Goal: Navigation & Orientation: Find specific page/section

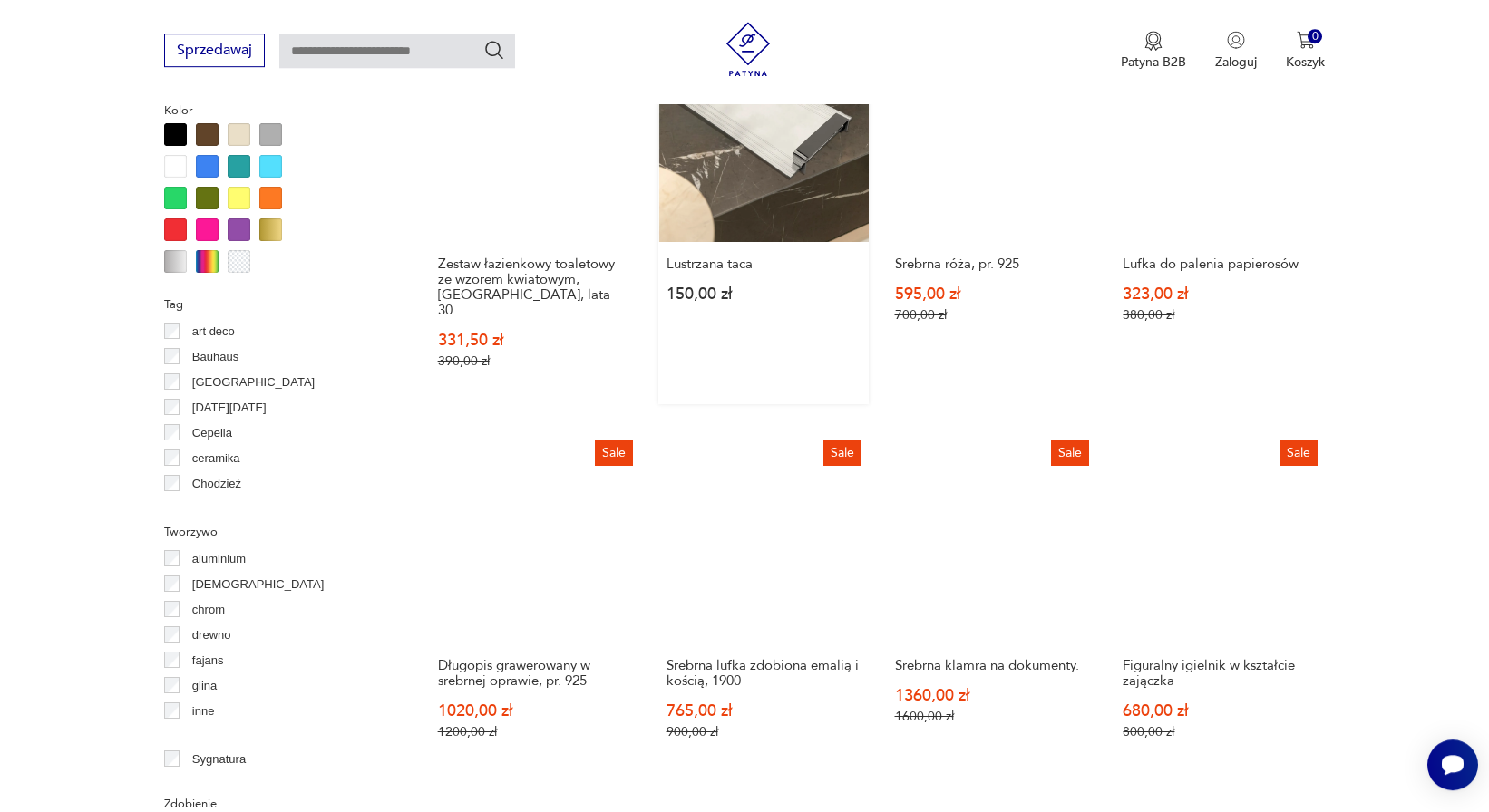
scroll to position [1663, 0]
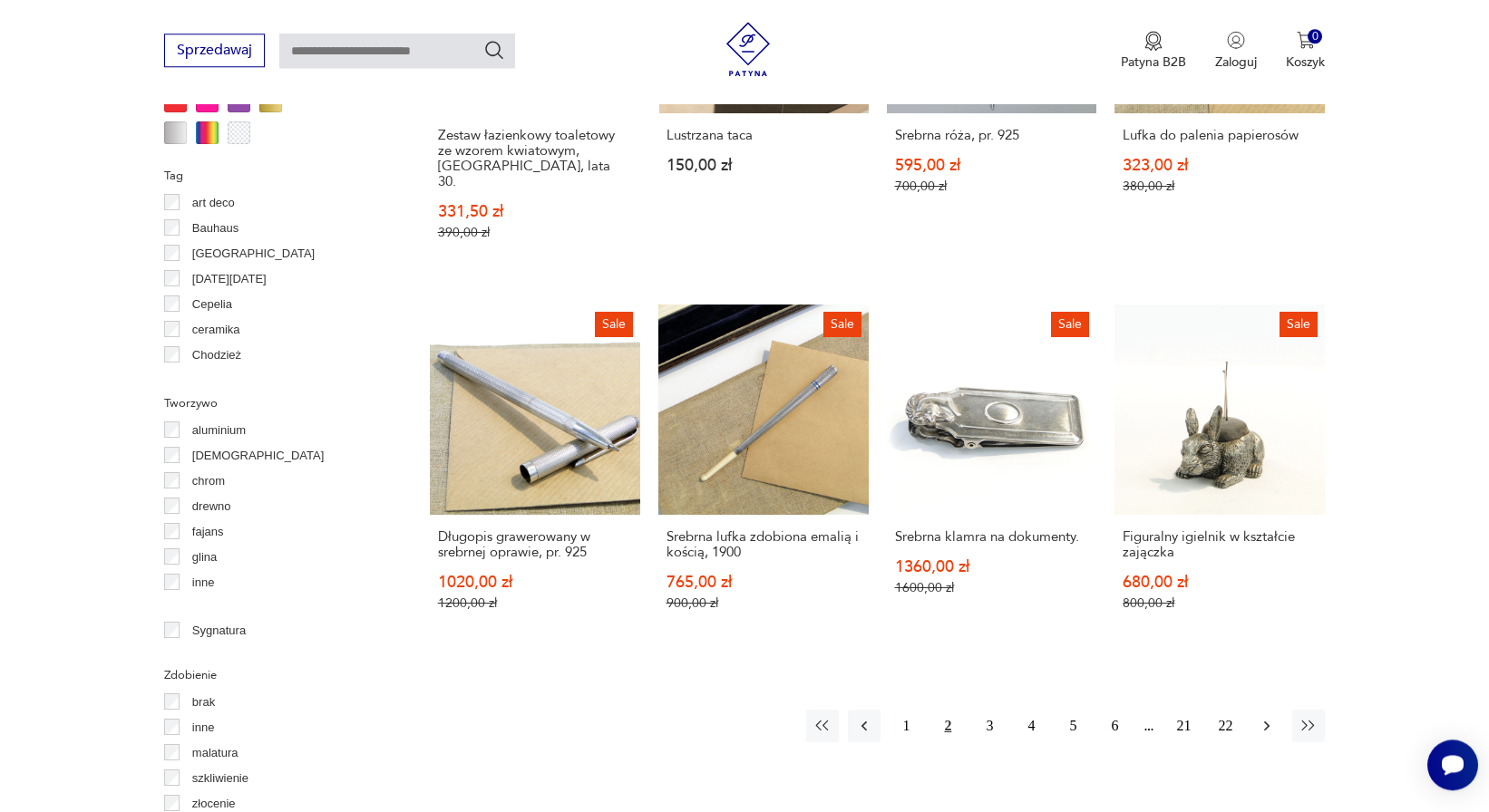
click at [1269, 717] on icon "button" at bounding box center [1266, 725] width 18 height 18
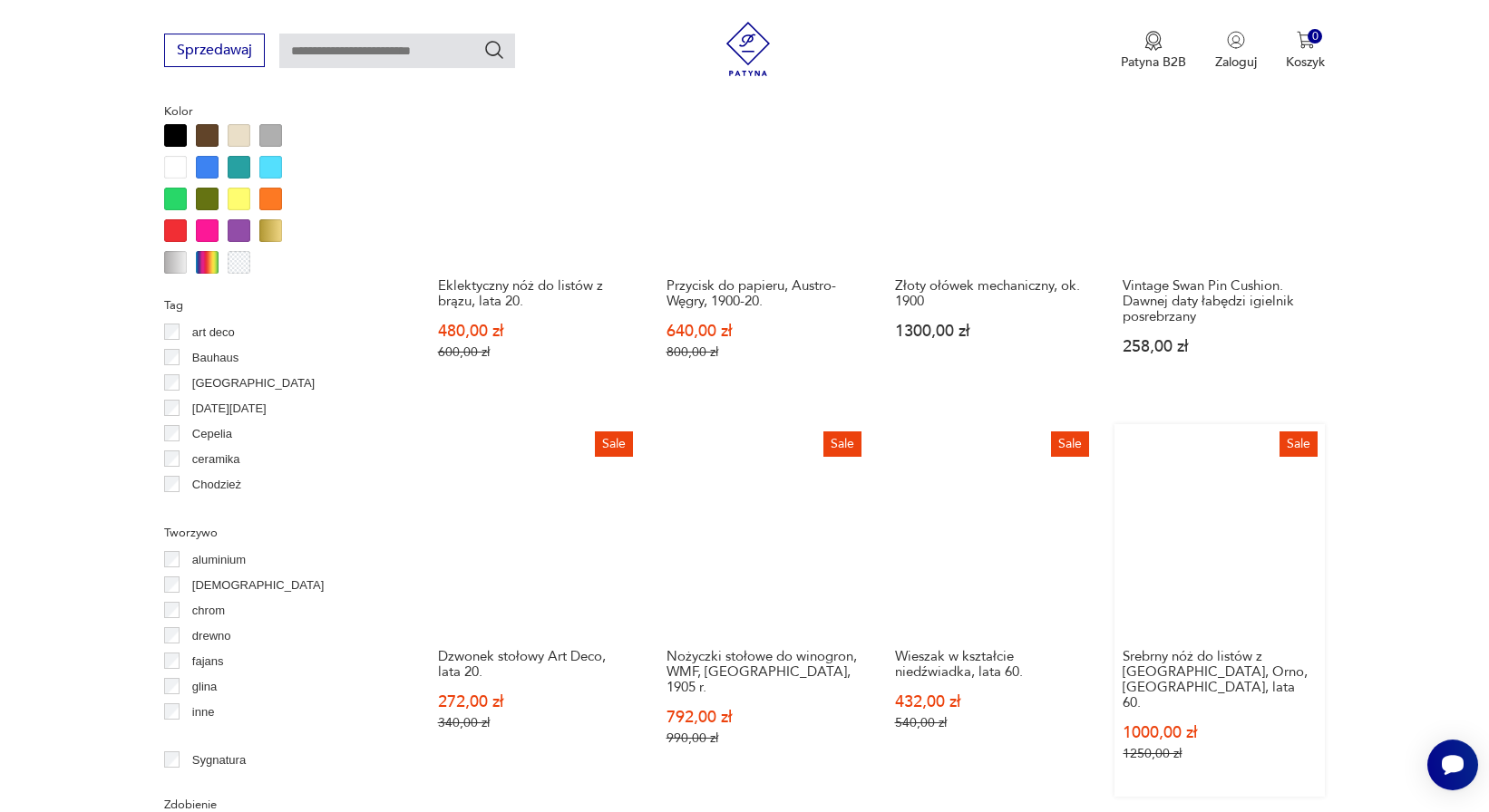
scroll to position [1663, 0]
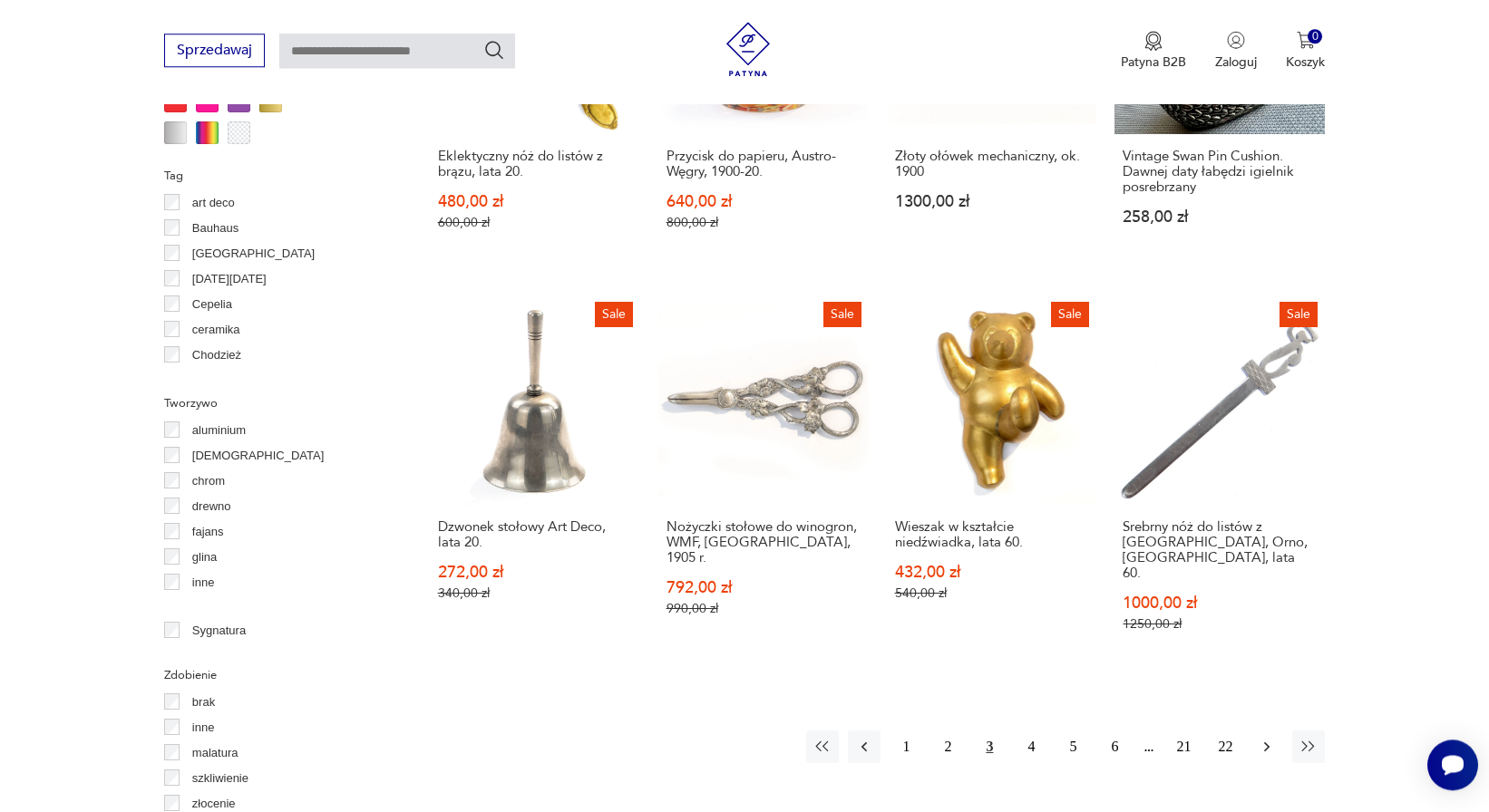
click at [1262, 730] on button "button" at bounding box center [1266, 746] width 32 height 32
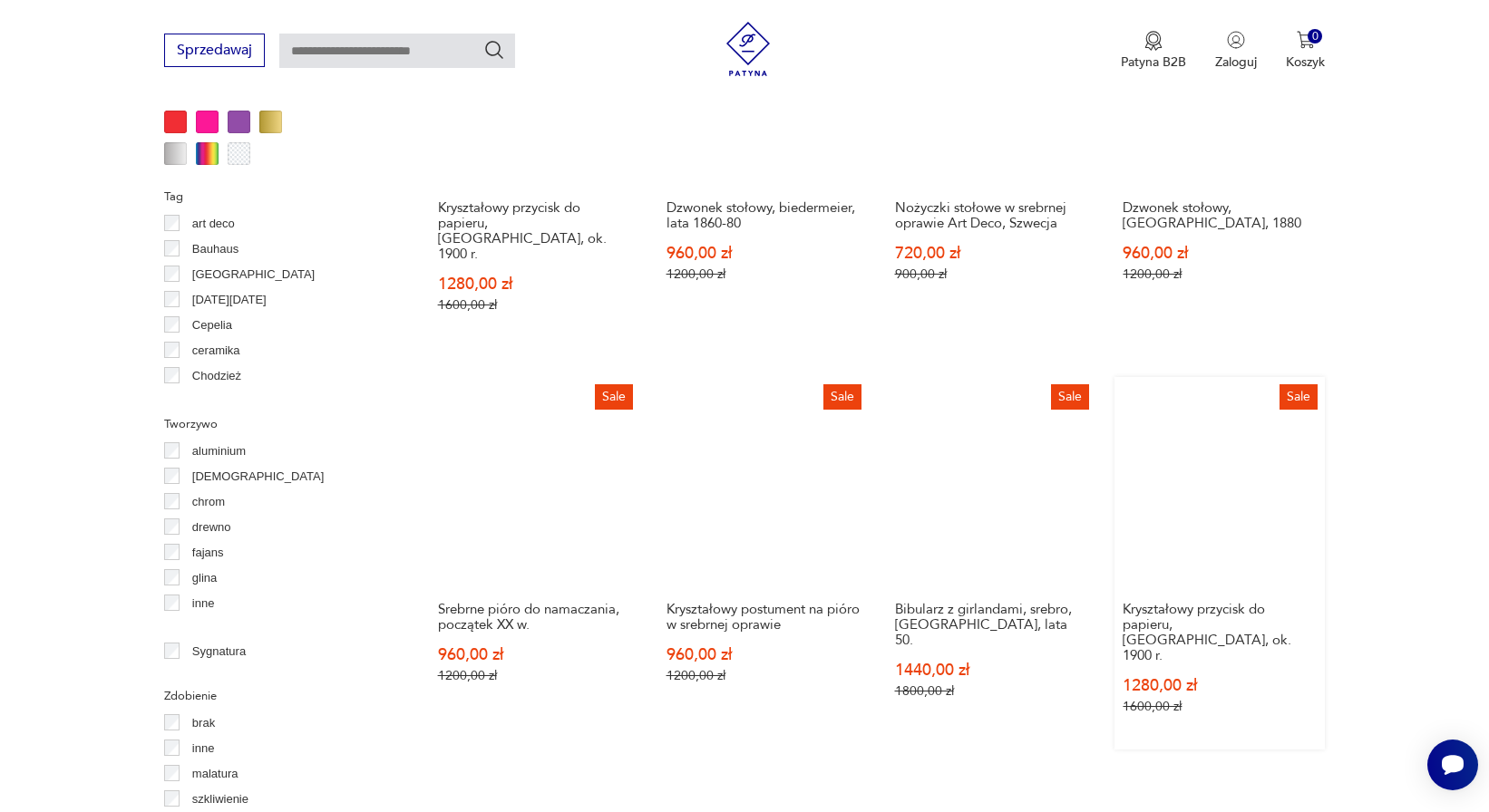
scroll to position [2012, 0]
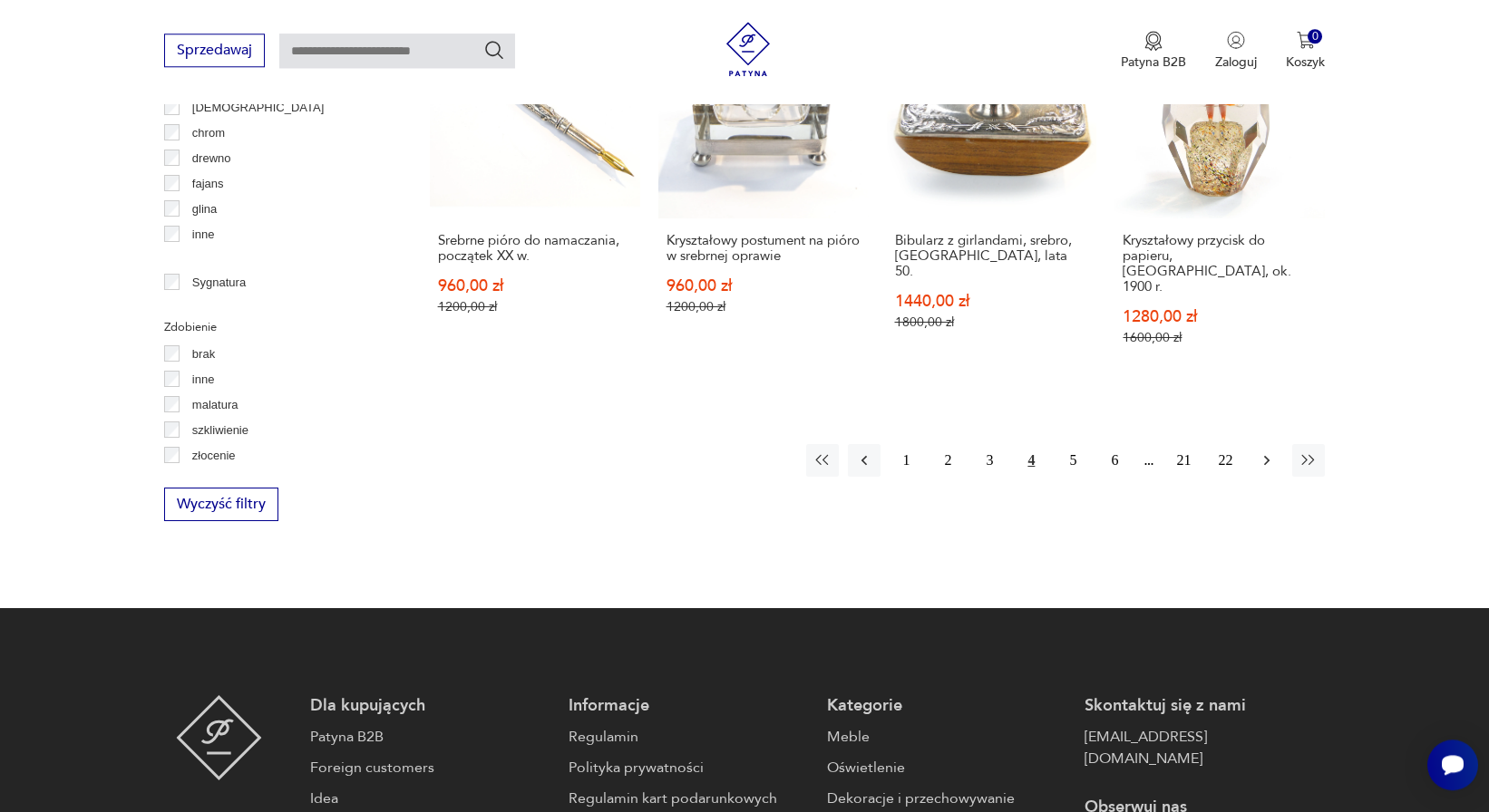
click at [1265, 451] on icon "button" at bounding box center [1266, 460] width 18 height 18
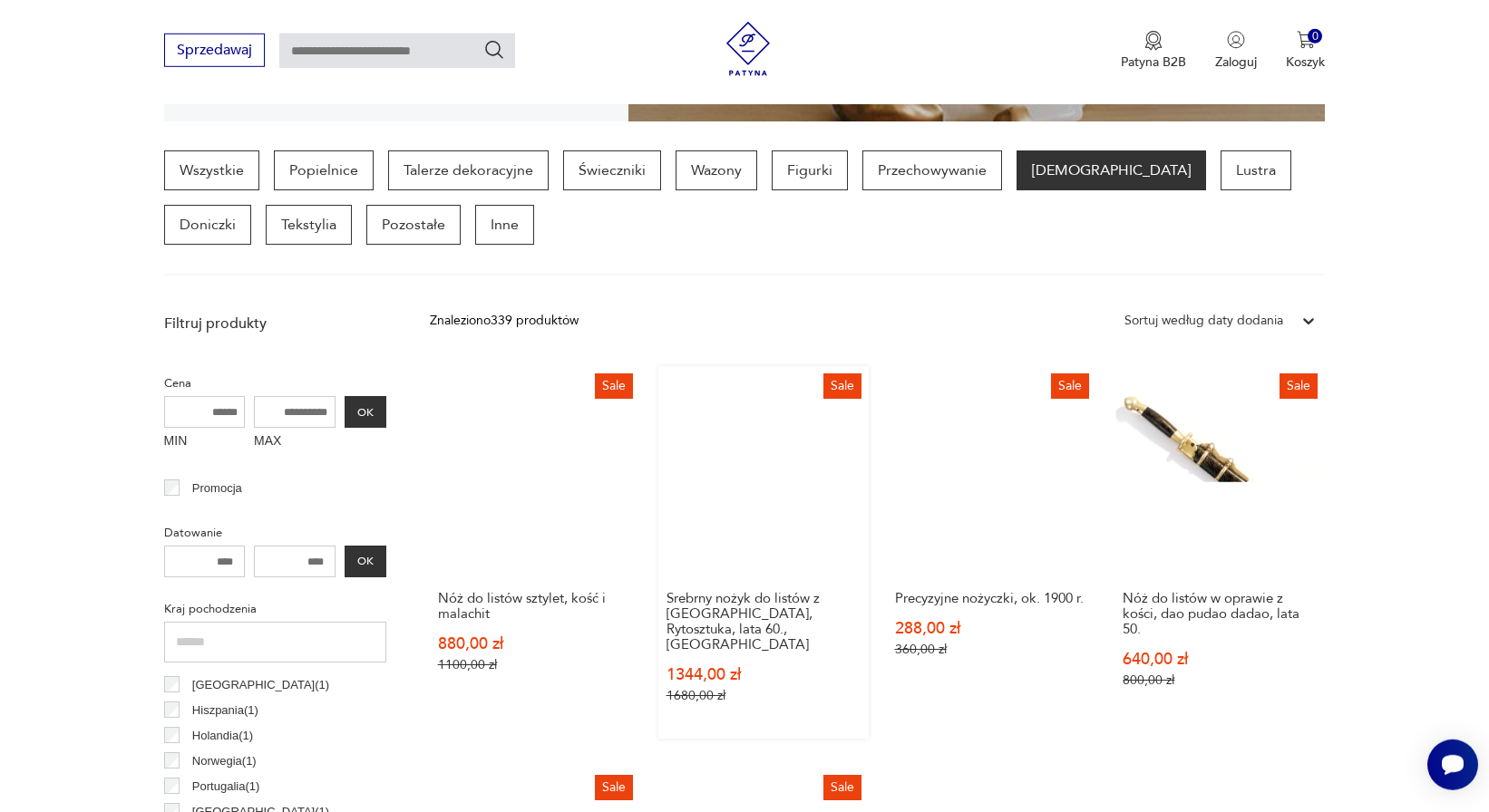
scroll to position [446, 0]
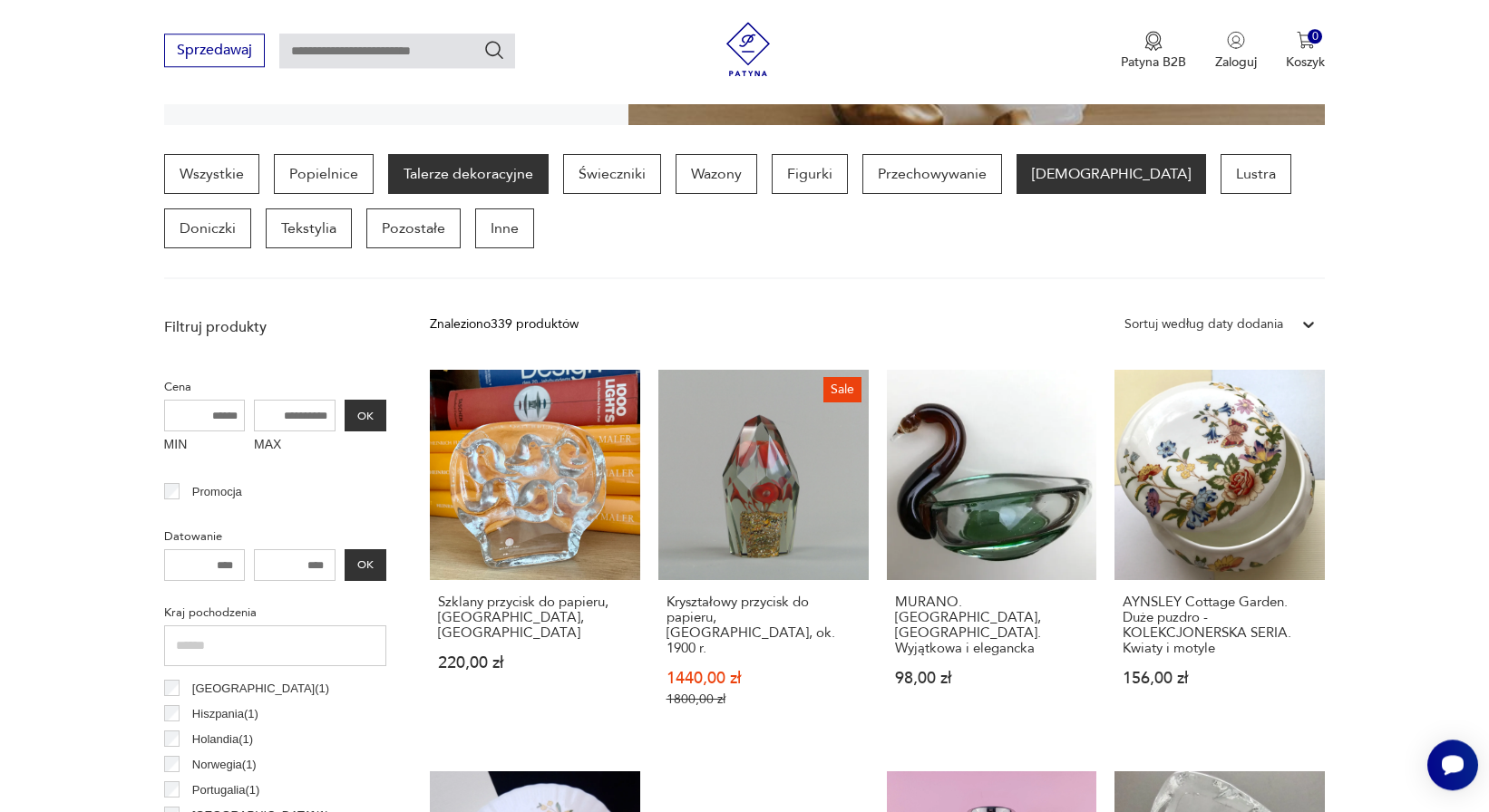
click at [419, 155] on p "Talerze dekoracyjne" at bounding box center [468, 174] width 161 height 40
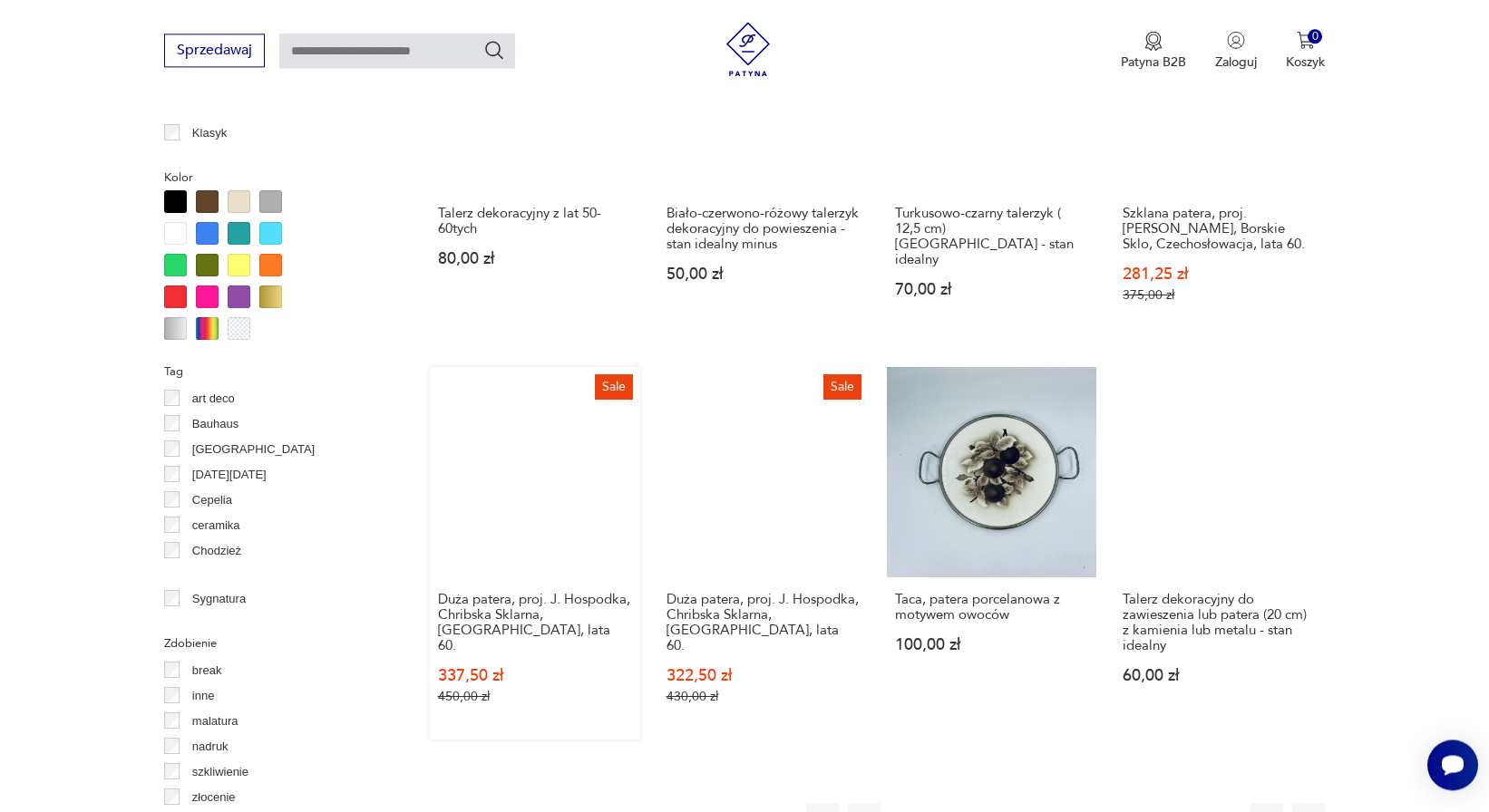
scroll to position [1663, 0]
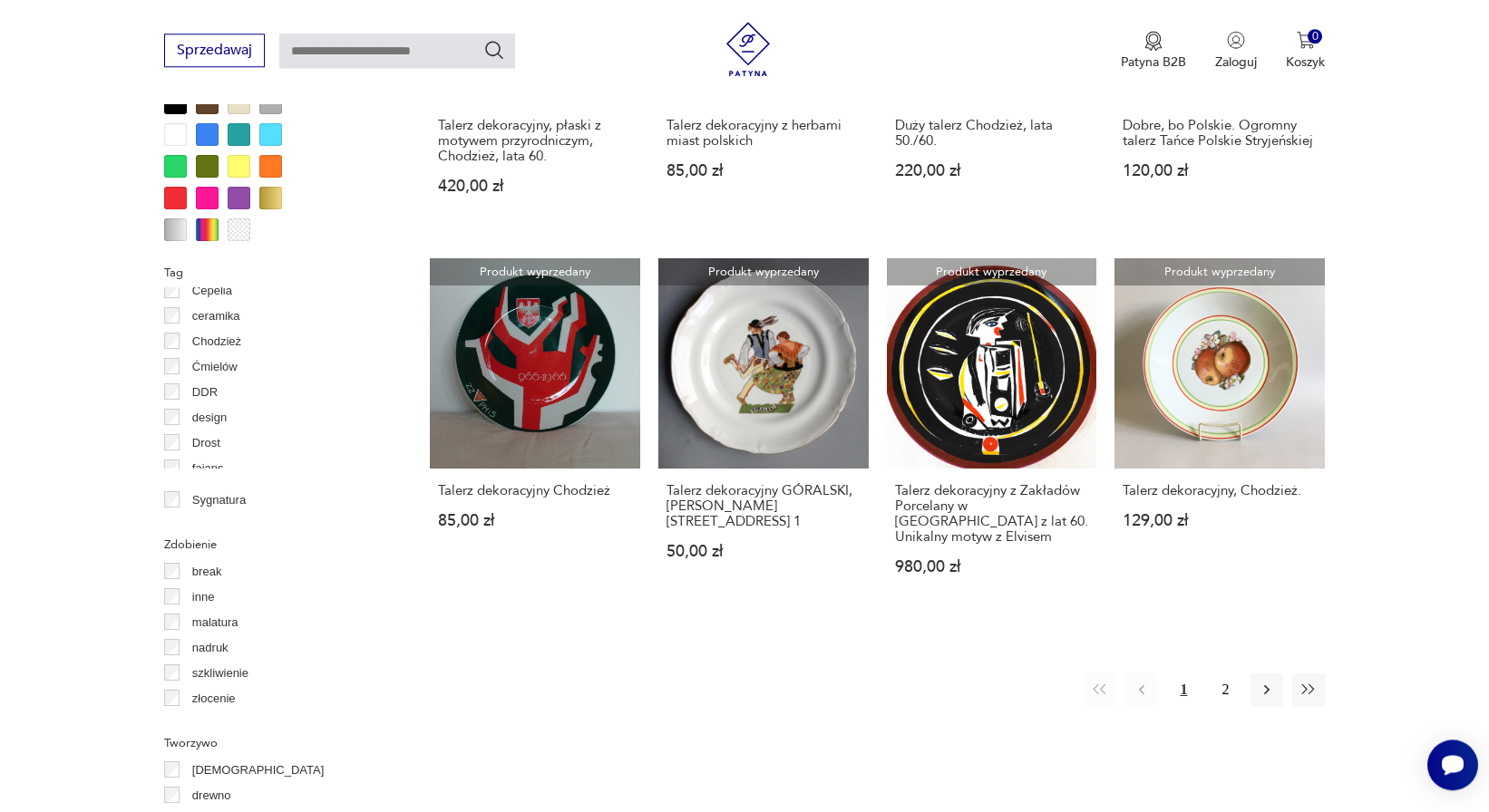
scroll to position [108, 0]
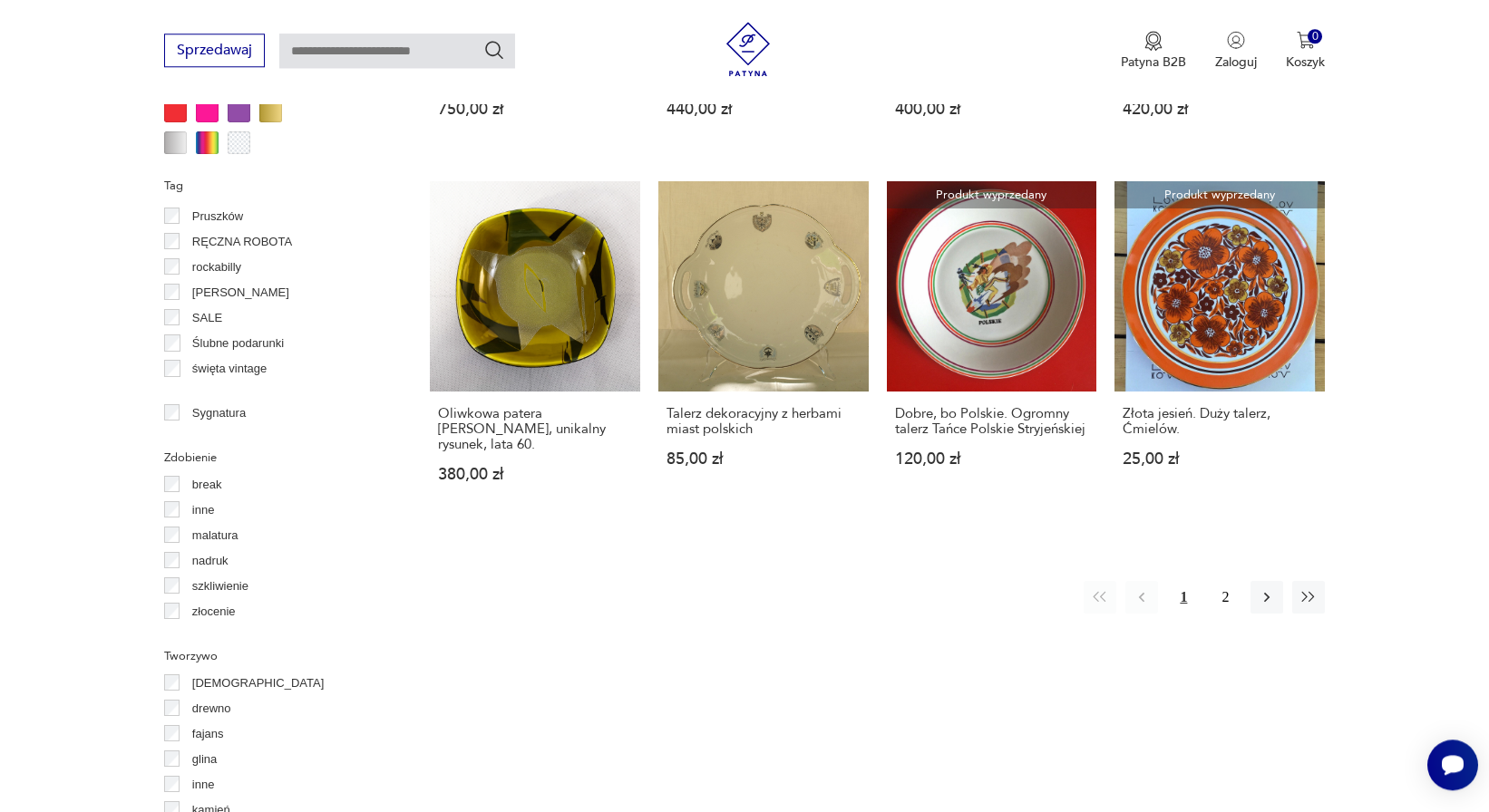
scroll to position [1062, 0]
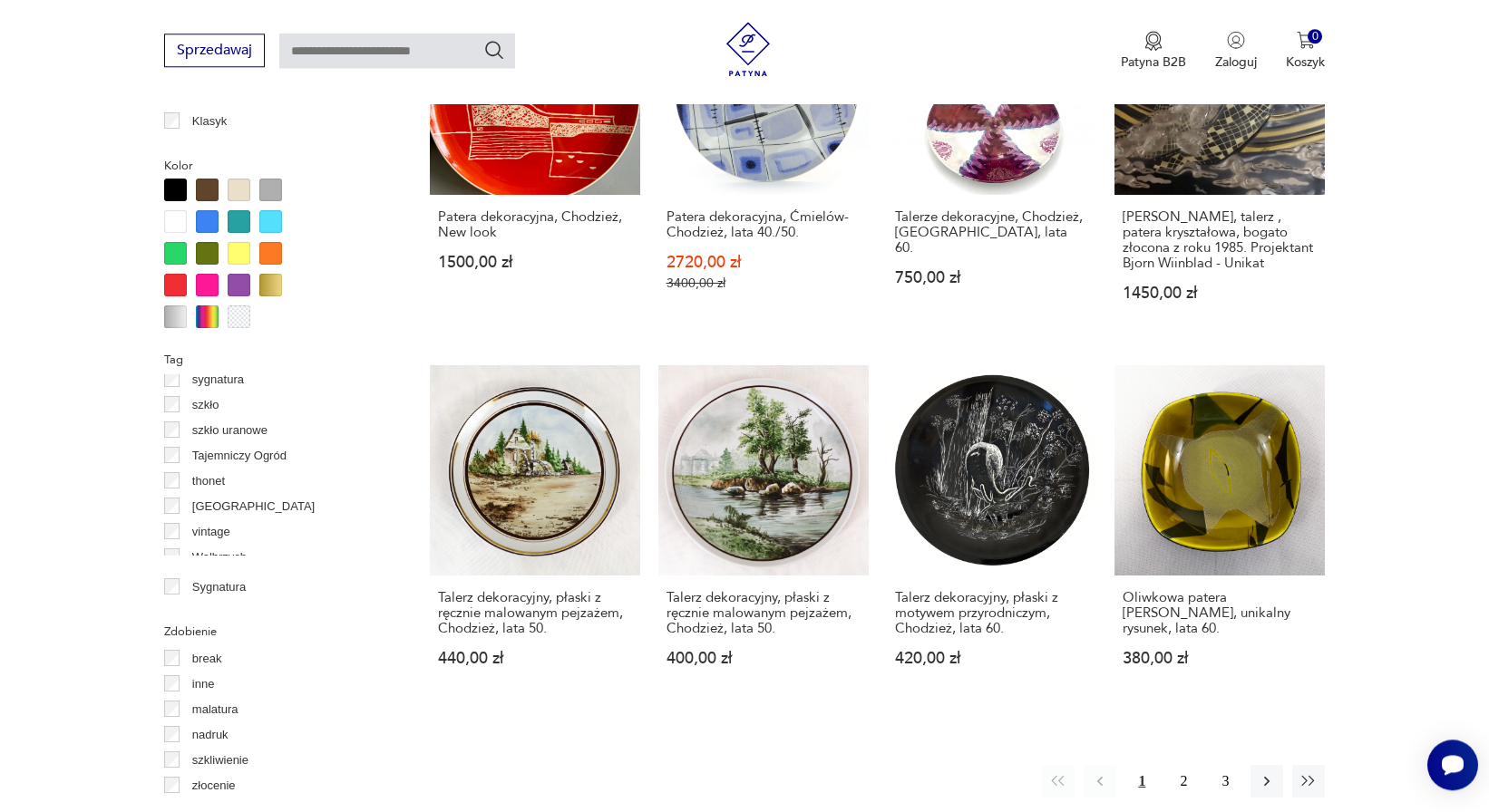
scroll to position [1334, 0]
click at [180, 436] on label "[GEOGRAPHIC_DATA]" at bounding box center [247, 449] width 134 height 26
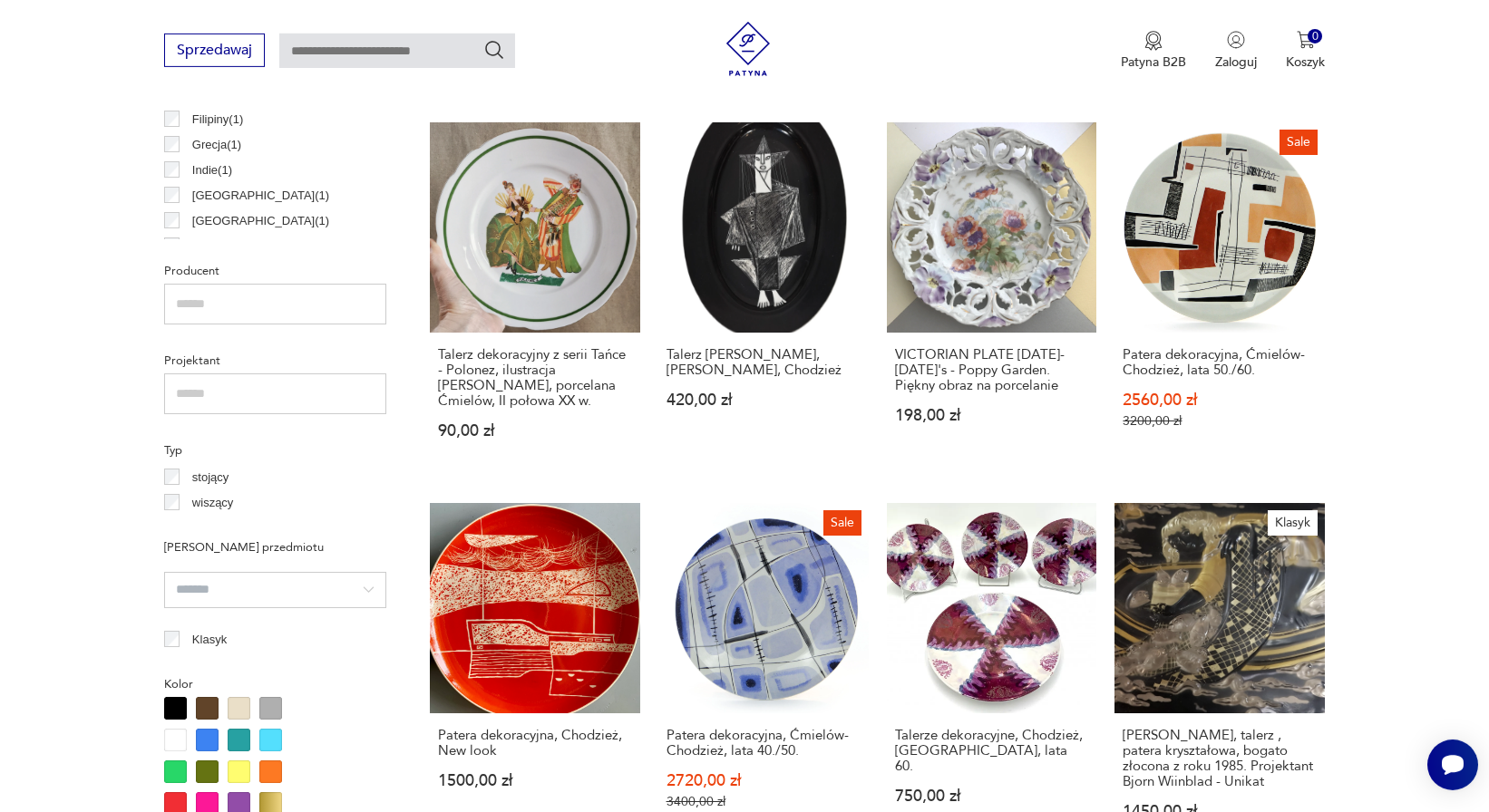
scroll to position [1490, 0]
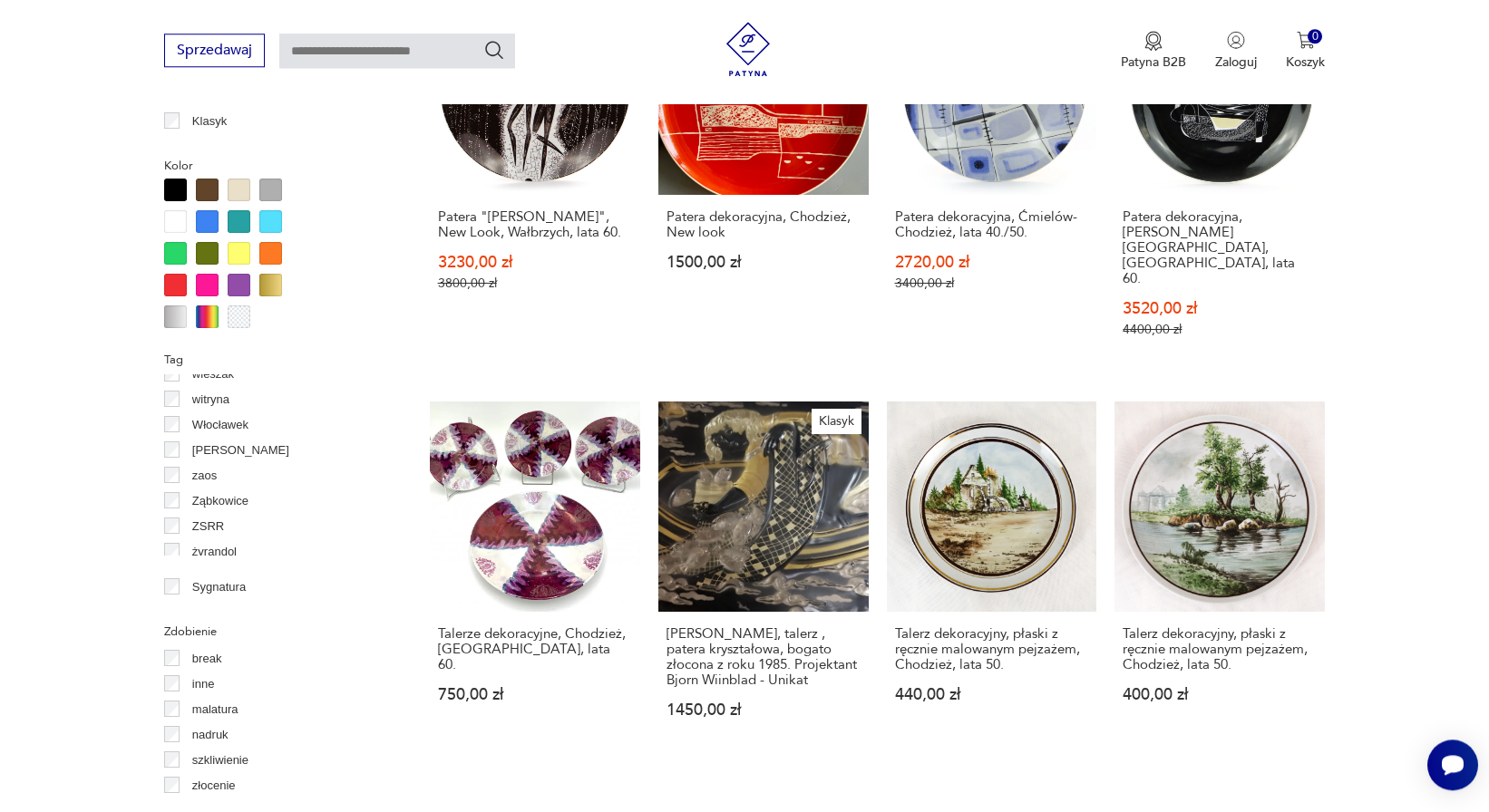
scroll to position [1505, 0]
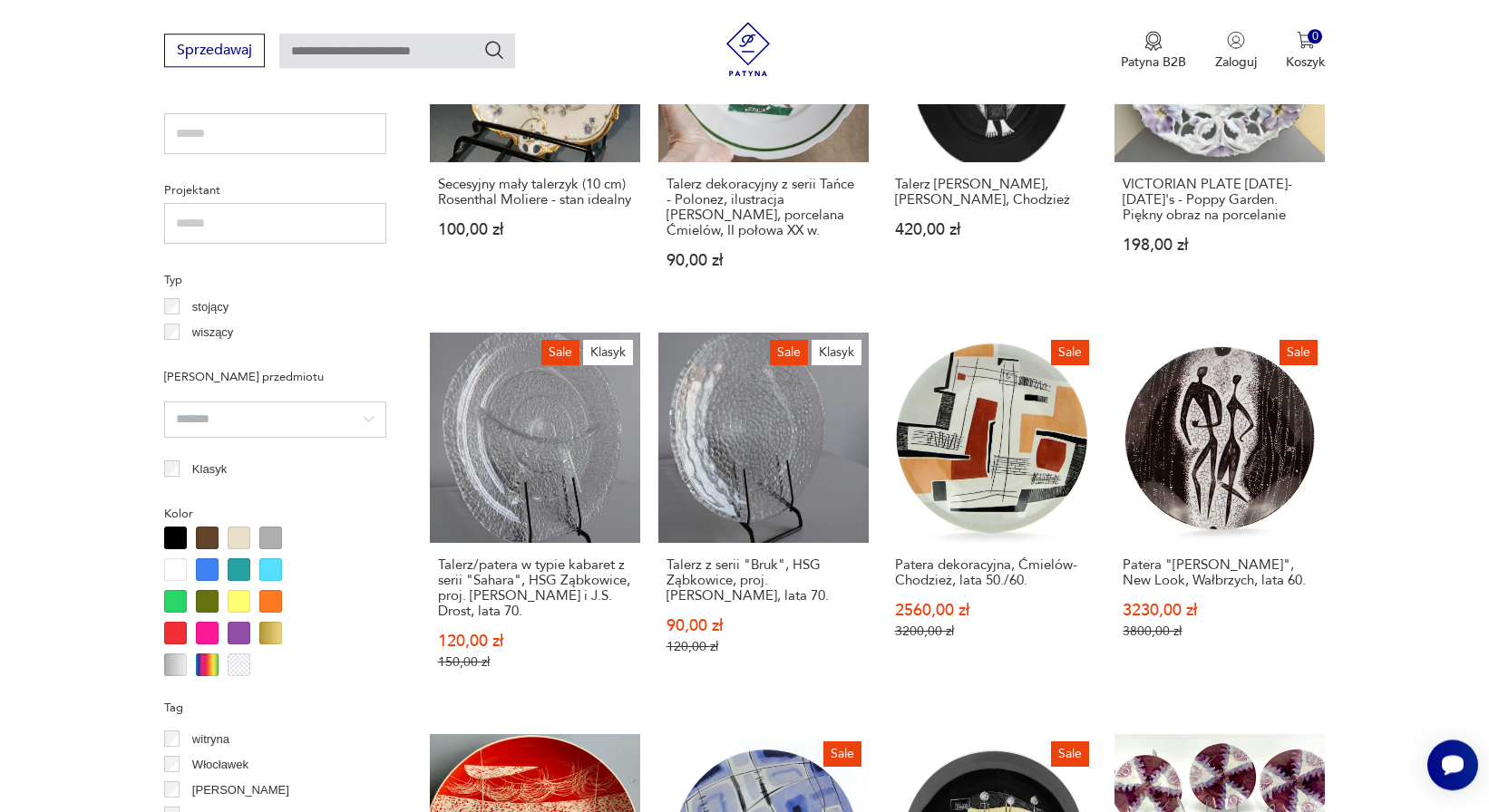
scroll to position [1577, 0]
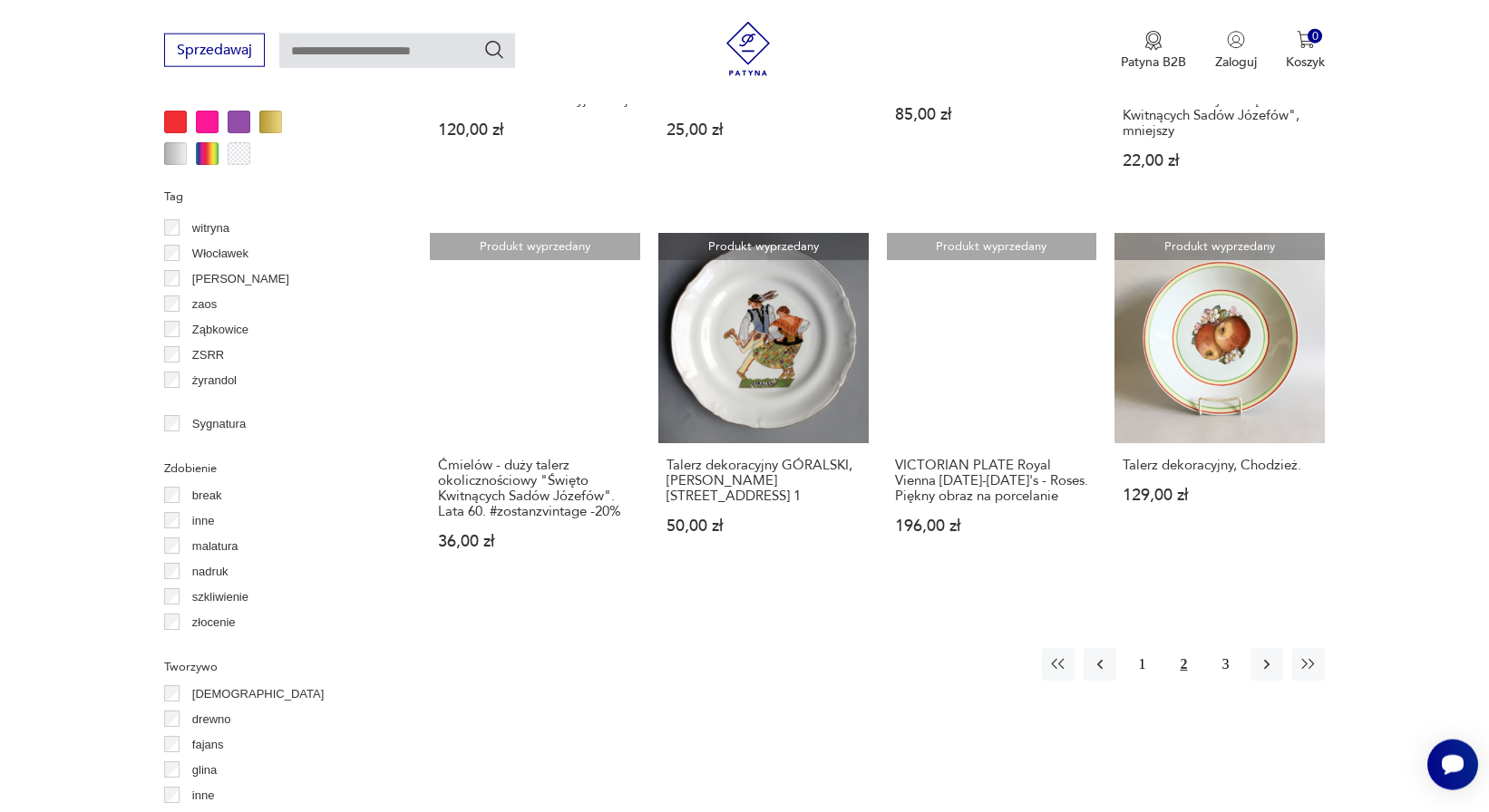
scroll to position [1751, 0]
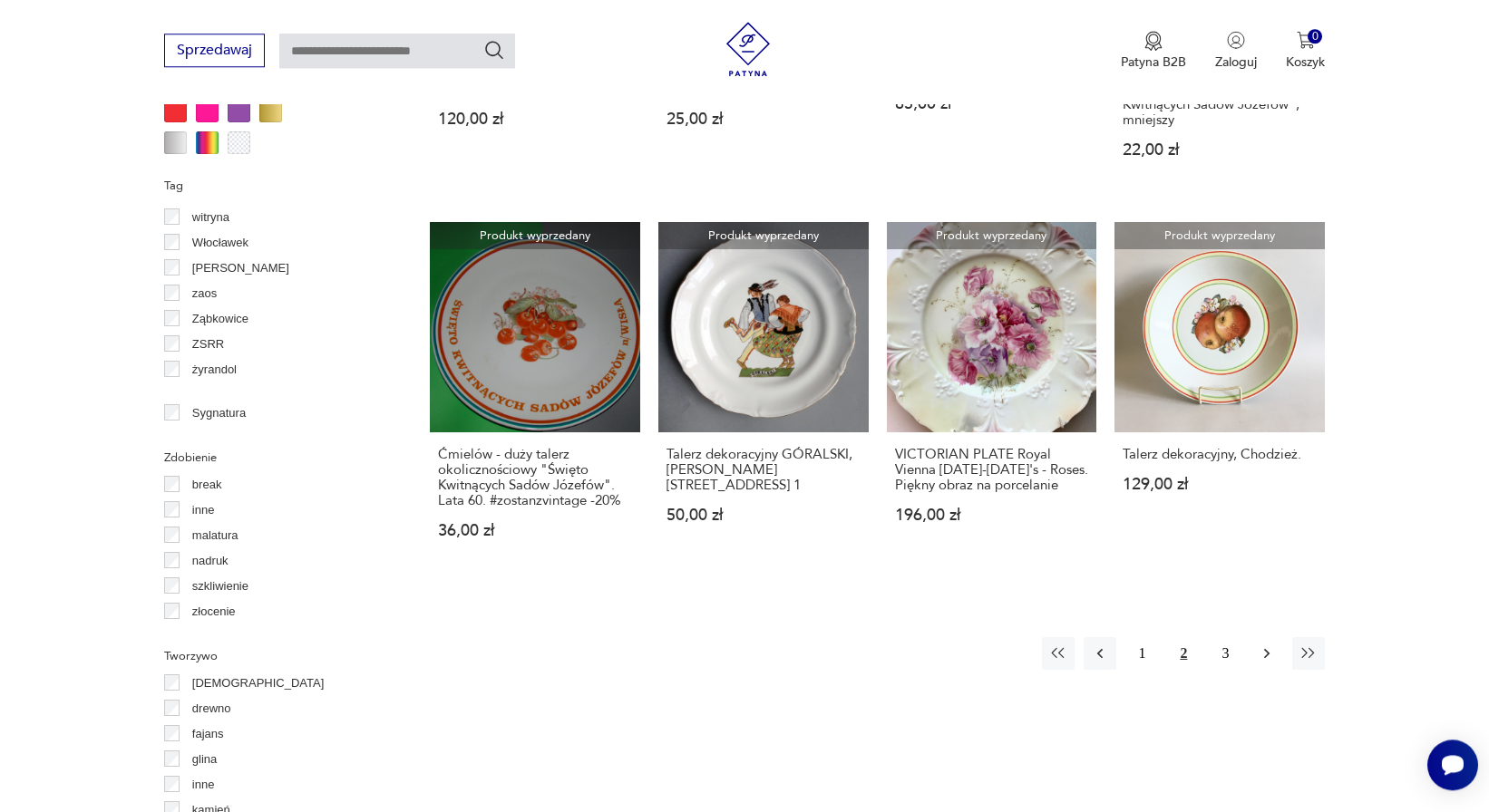
click at [1266, 645] on icon "button" at bounding box center [1266, 654] width 18 height 18
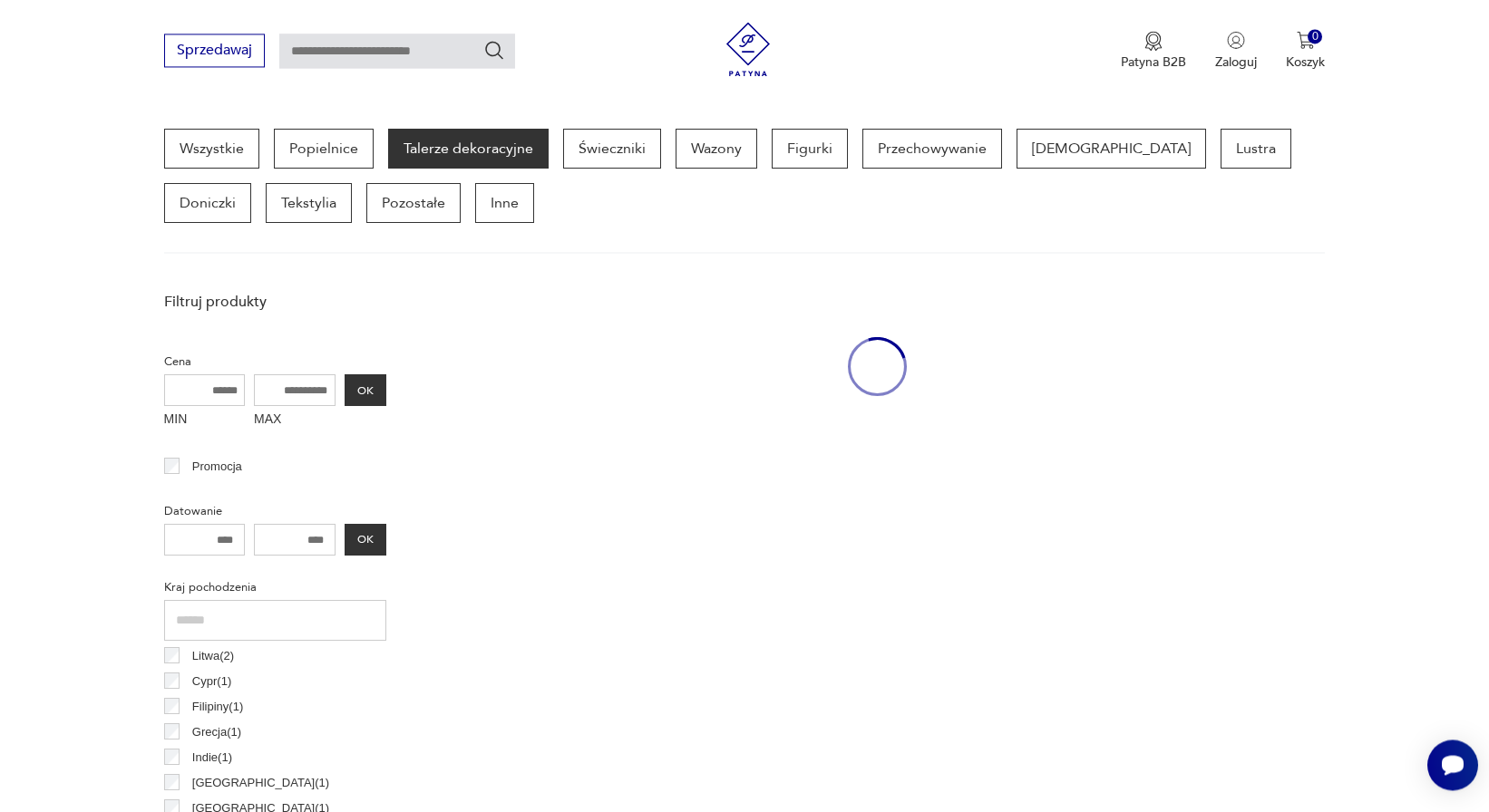
scroll to position [446, 0]
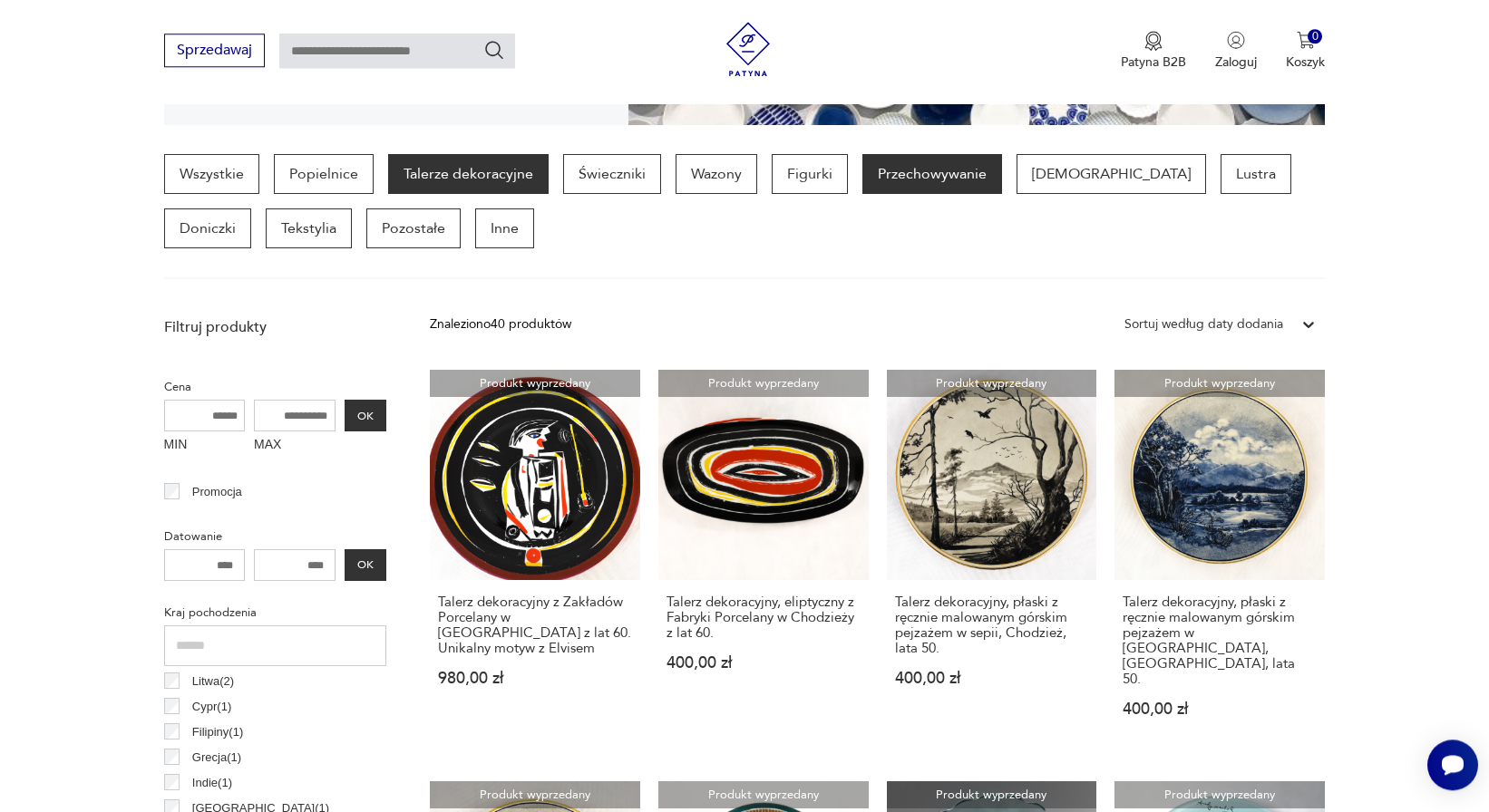
click at [898, 155] on p "Przechowywanie" at bounding box center [933, 174] width 140 height 40
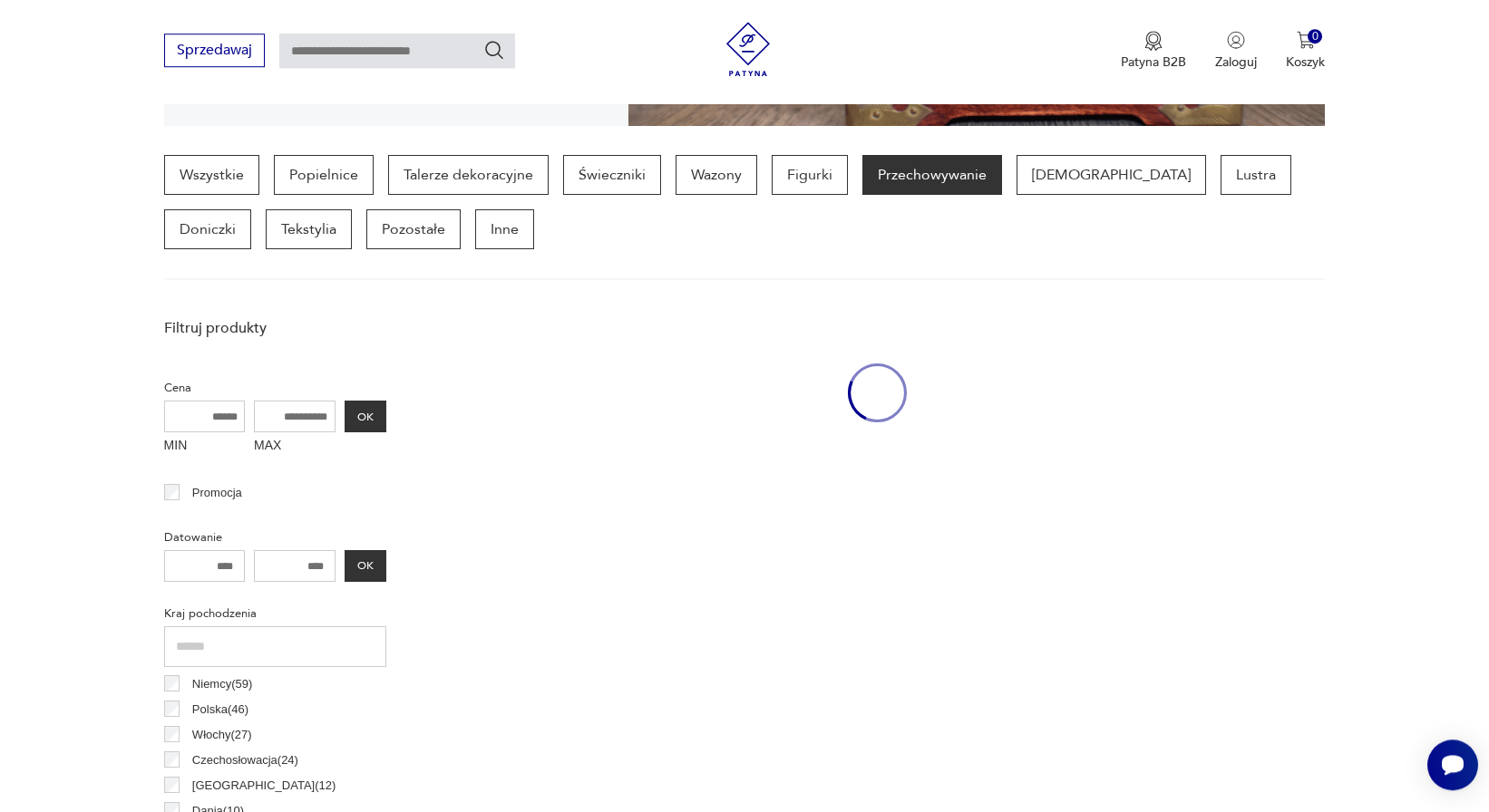
scroll to position [446, 0]
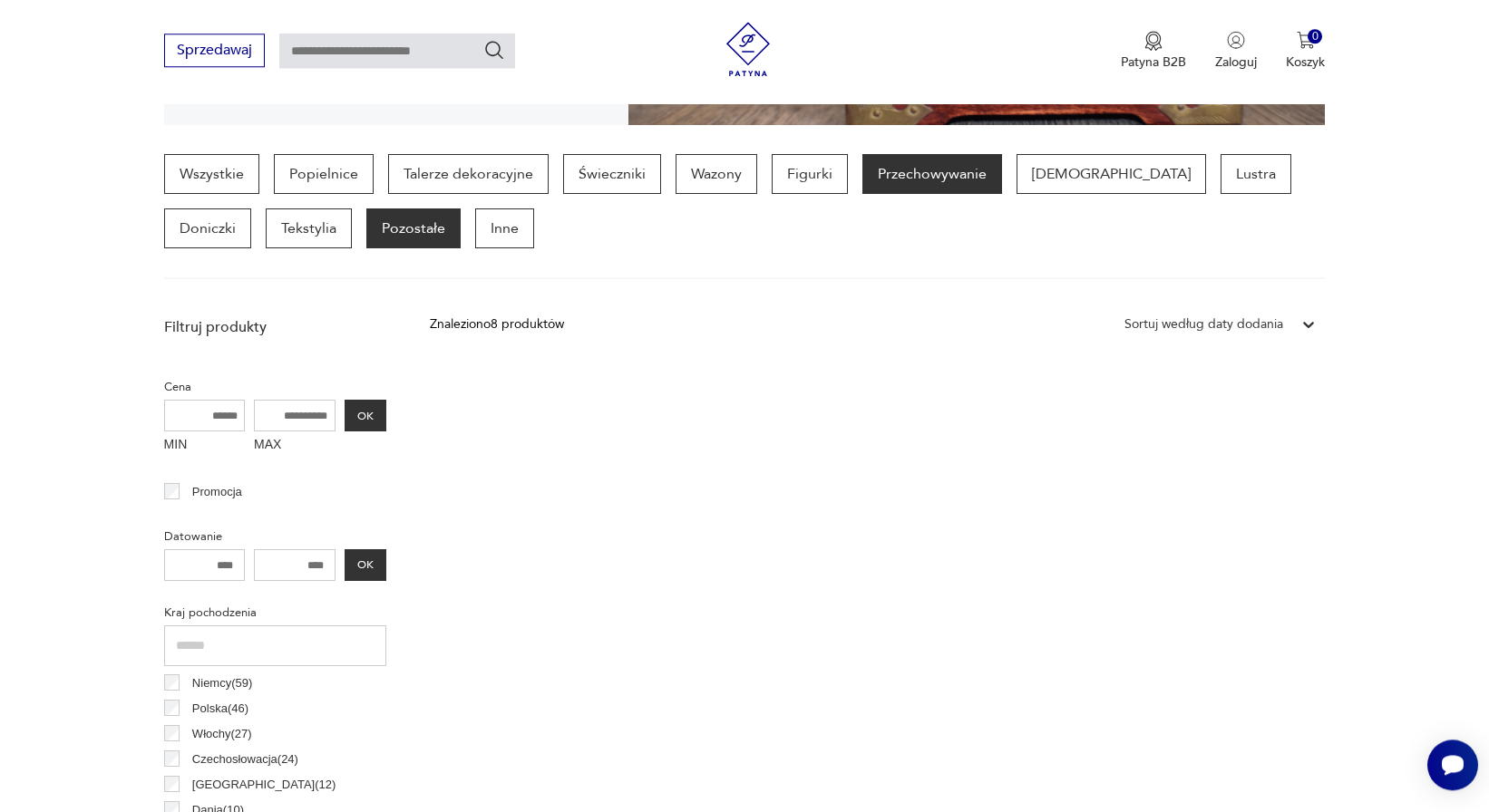
click at [366, 209] on p "Pozostałe" at bounding box center [414, 228] width 95 height 40
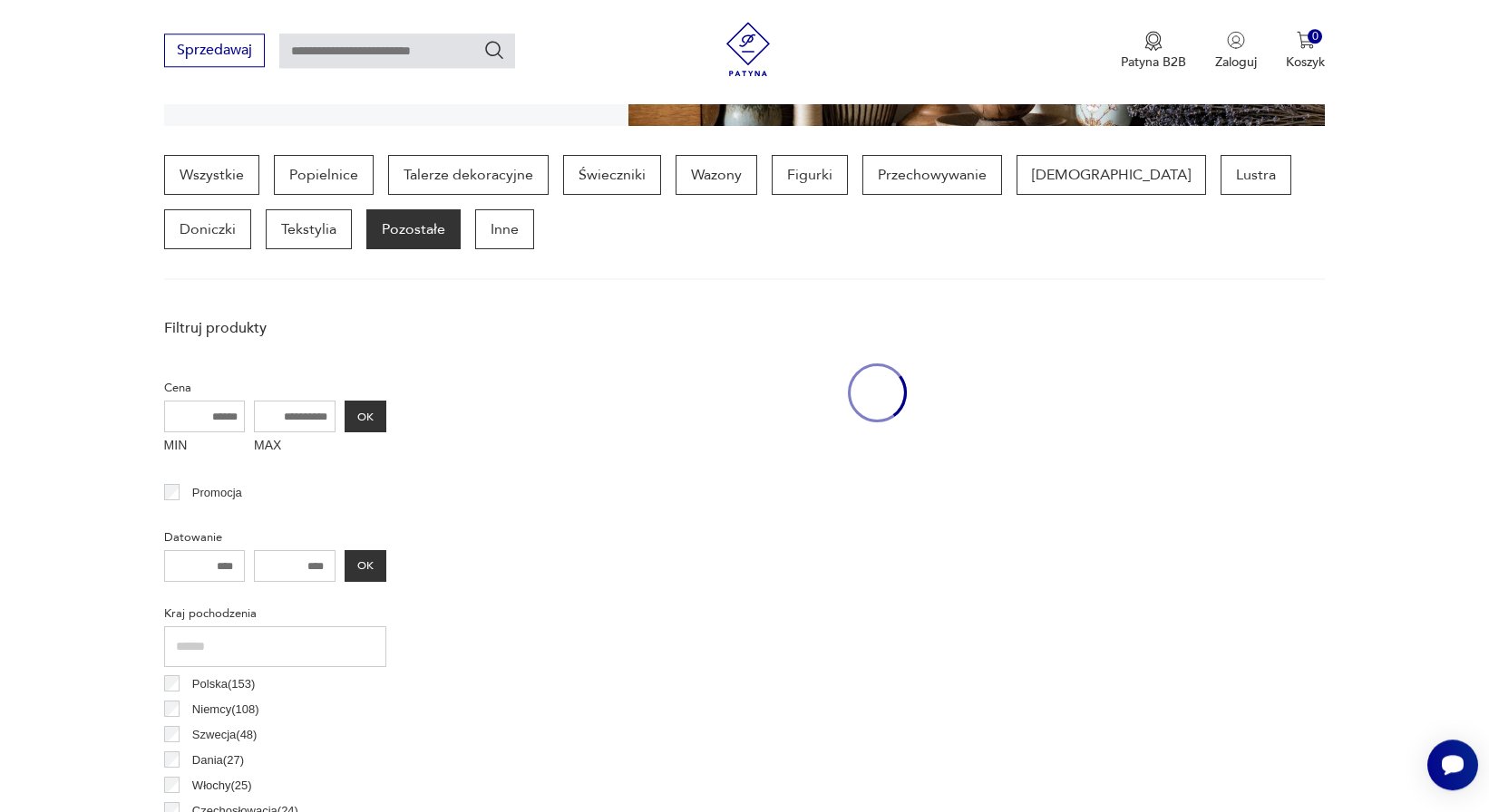
scroll to position [446, 0]
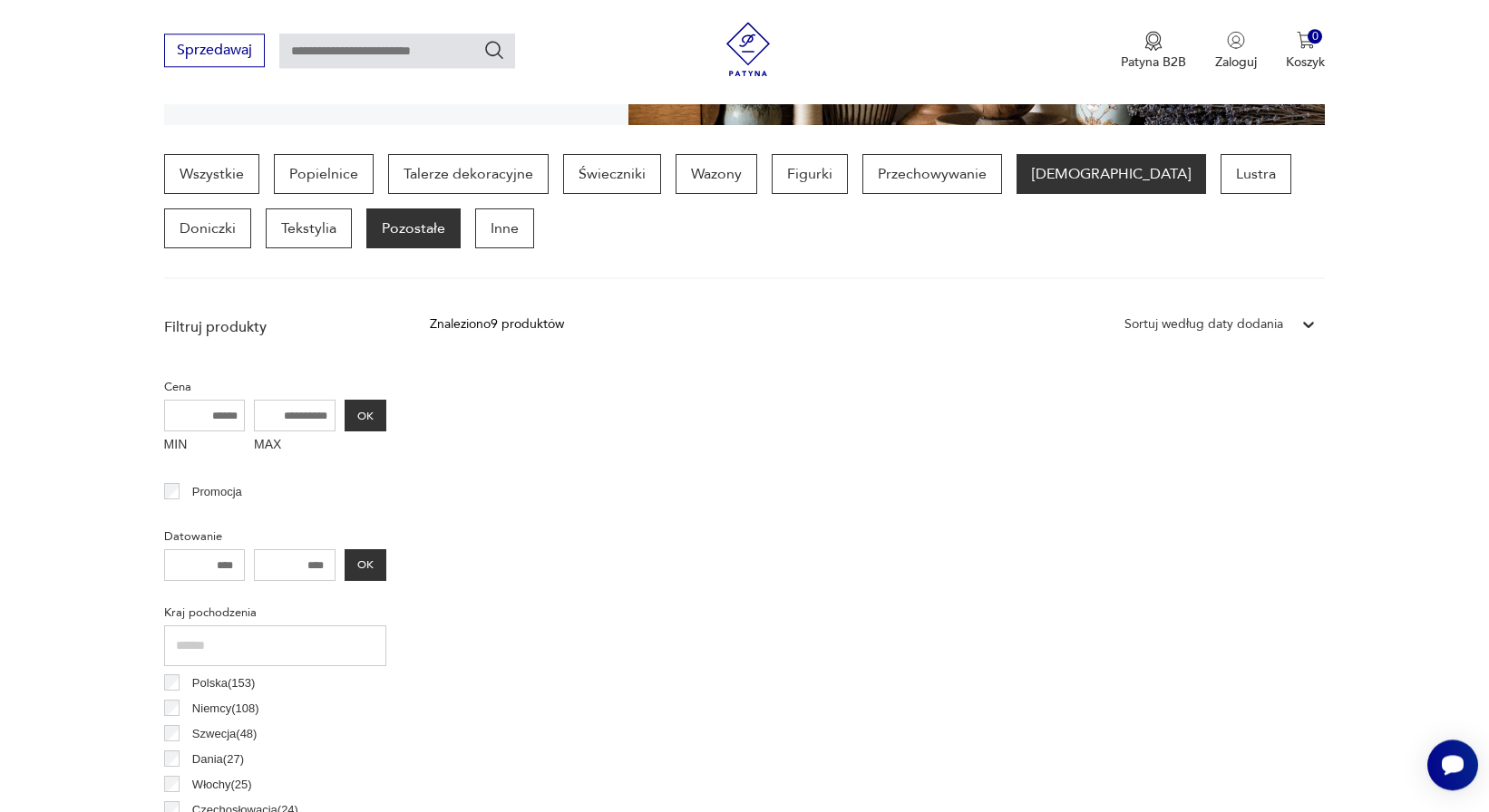
click at [1016, 155] on p "[DEMOGRAPHIC_DATA]" at bounding box center [1111, 174] width 189 height 40
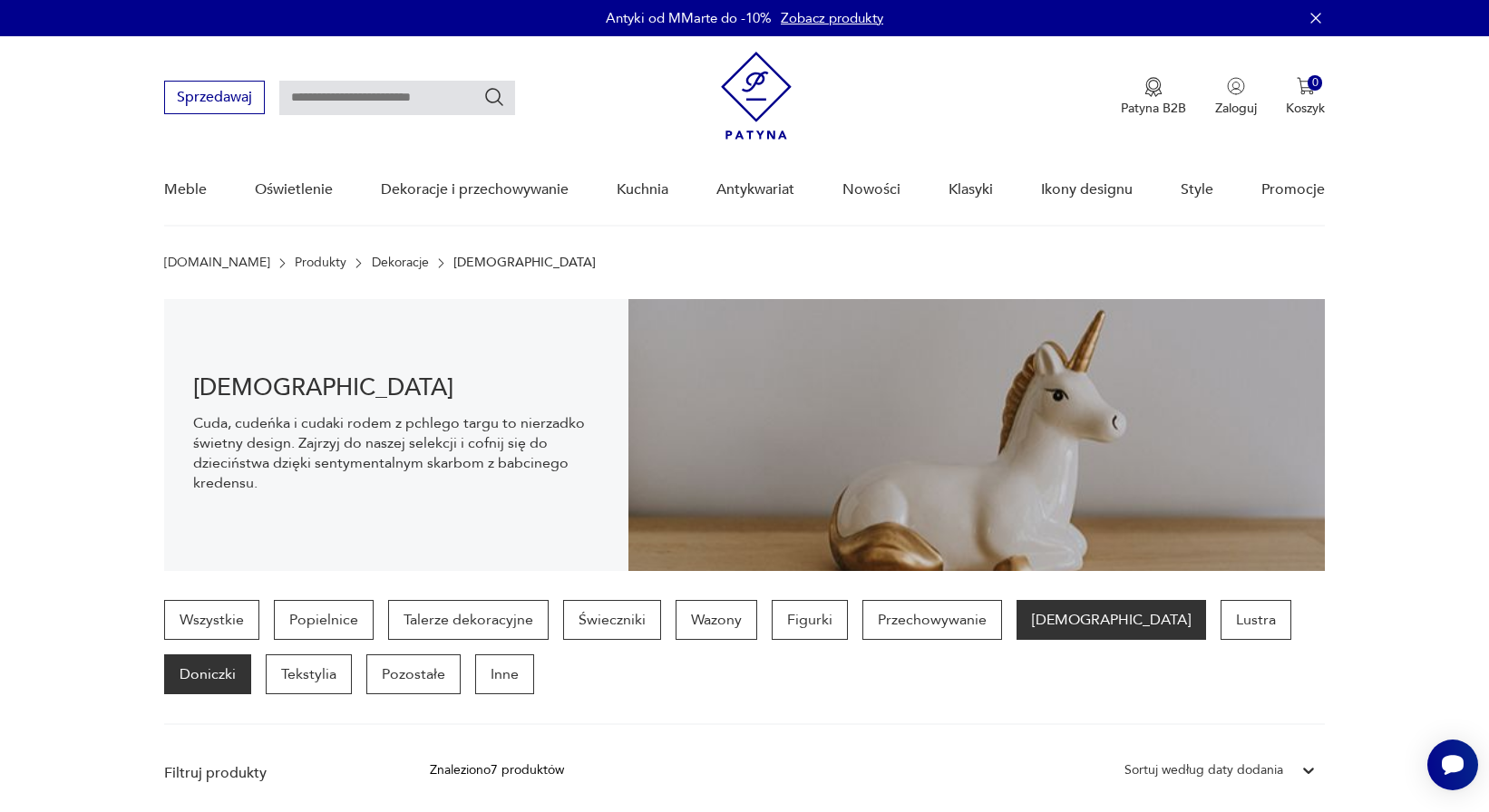
click at [251, 655] on p "Doniczki" at bounding box center [208, 674] width 87 height 40
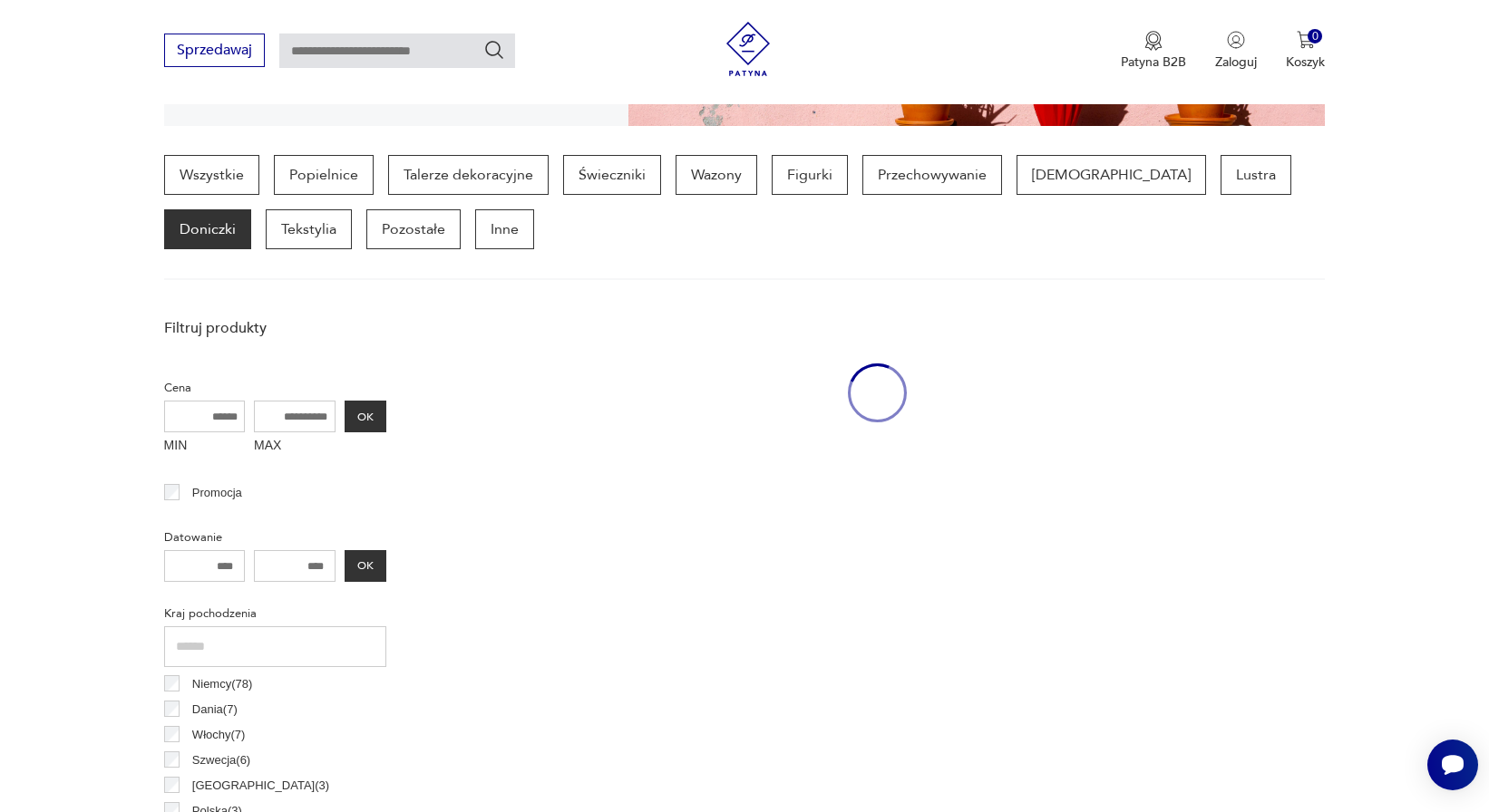
scroll to position [446, 0]
click at [206, 317] on p "Filtruj produkty" at bounding box center [276, 327] width 223 height 20
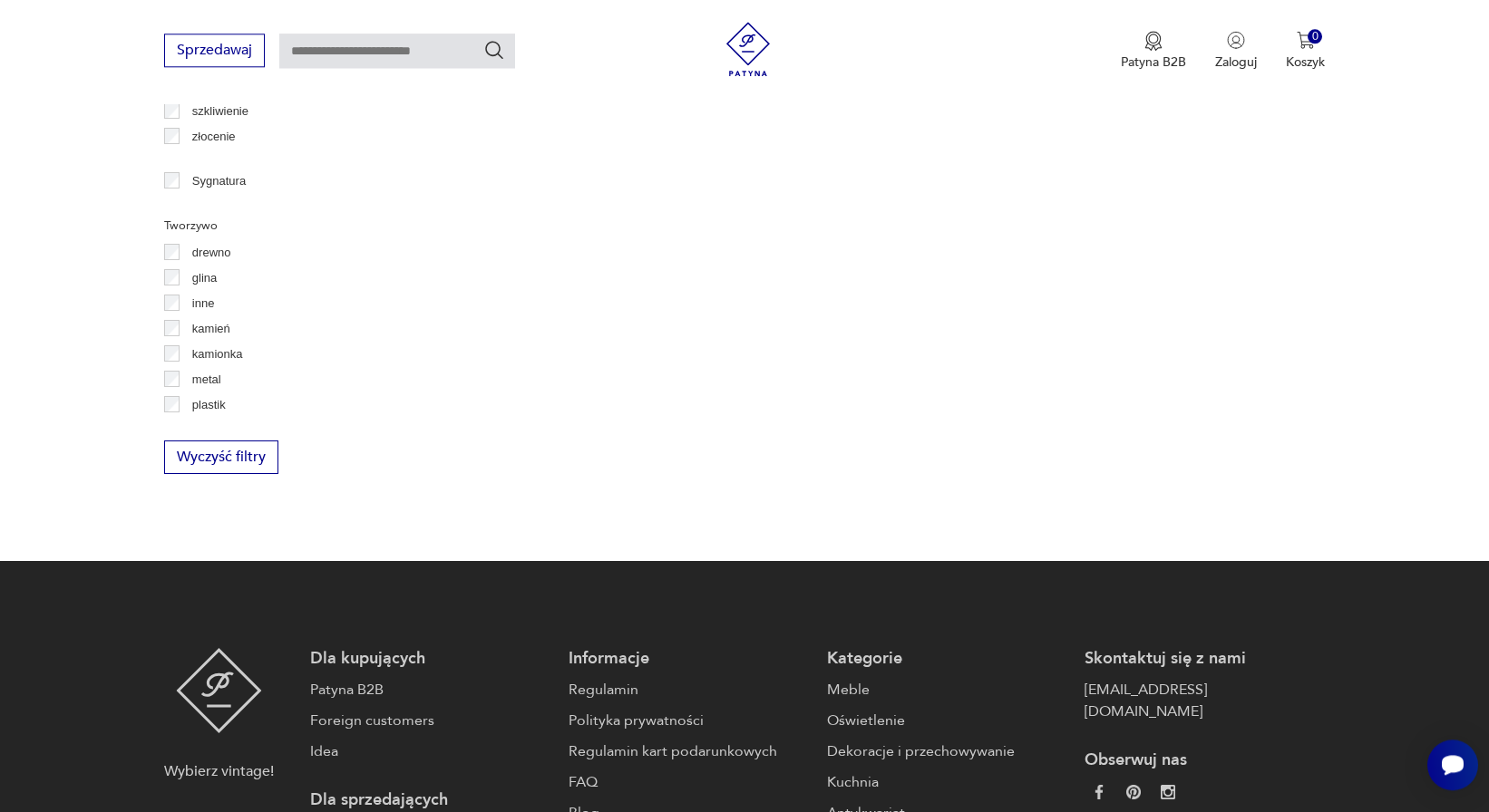
scroll to position [2267, 0]
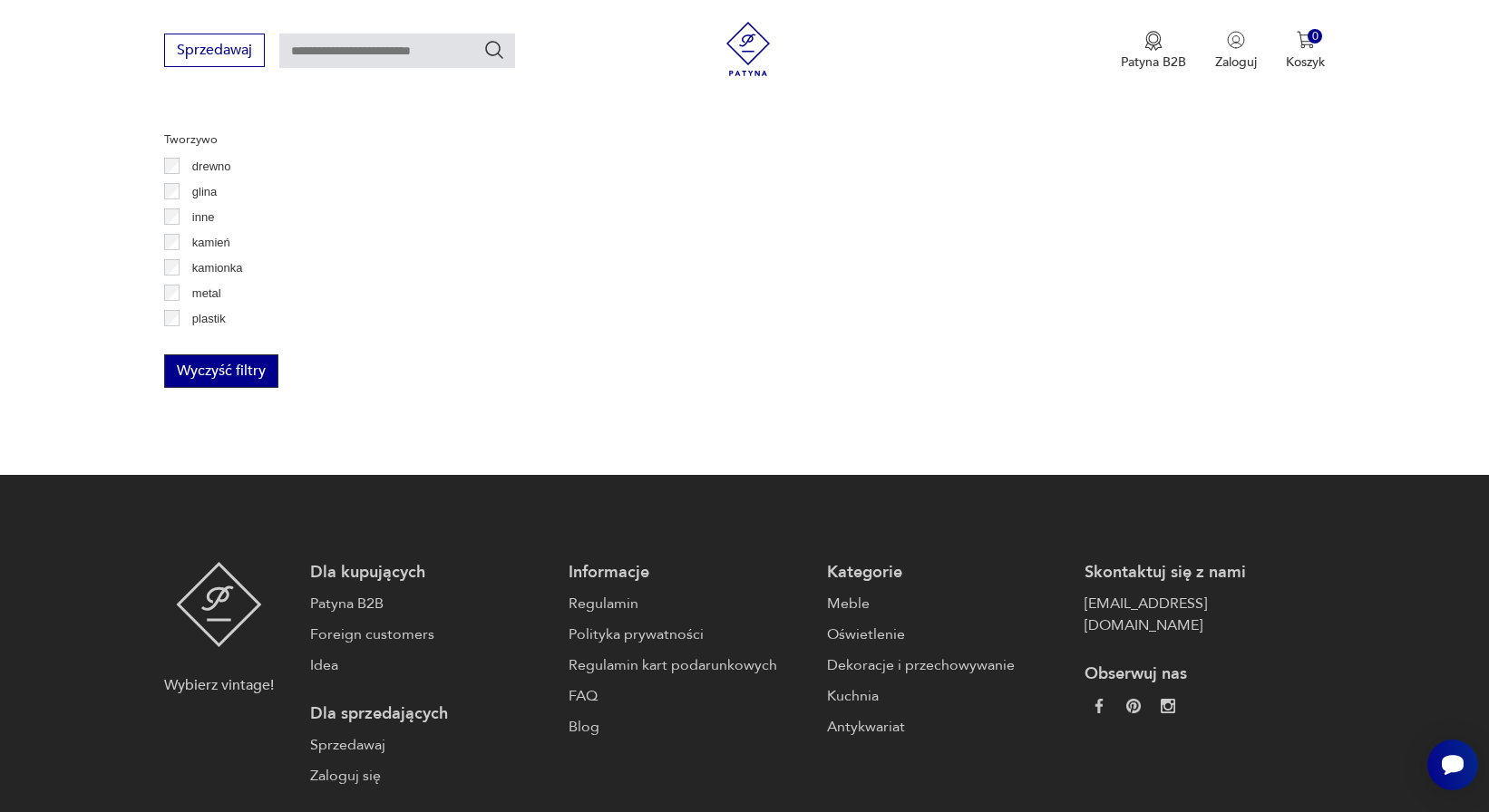
click at [221, 354] on button "Wyczyść filtry" at bounding box center [222, 371] width 114 height 33
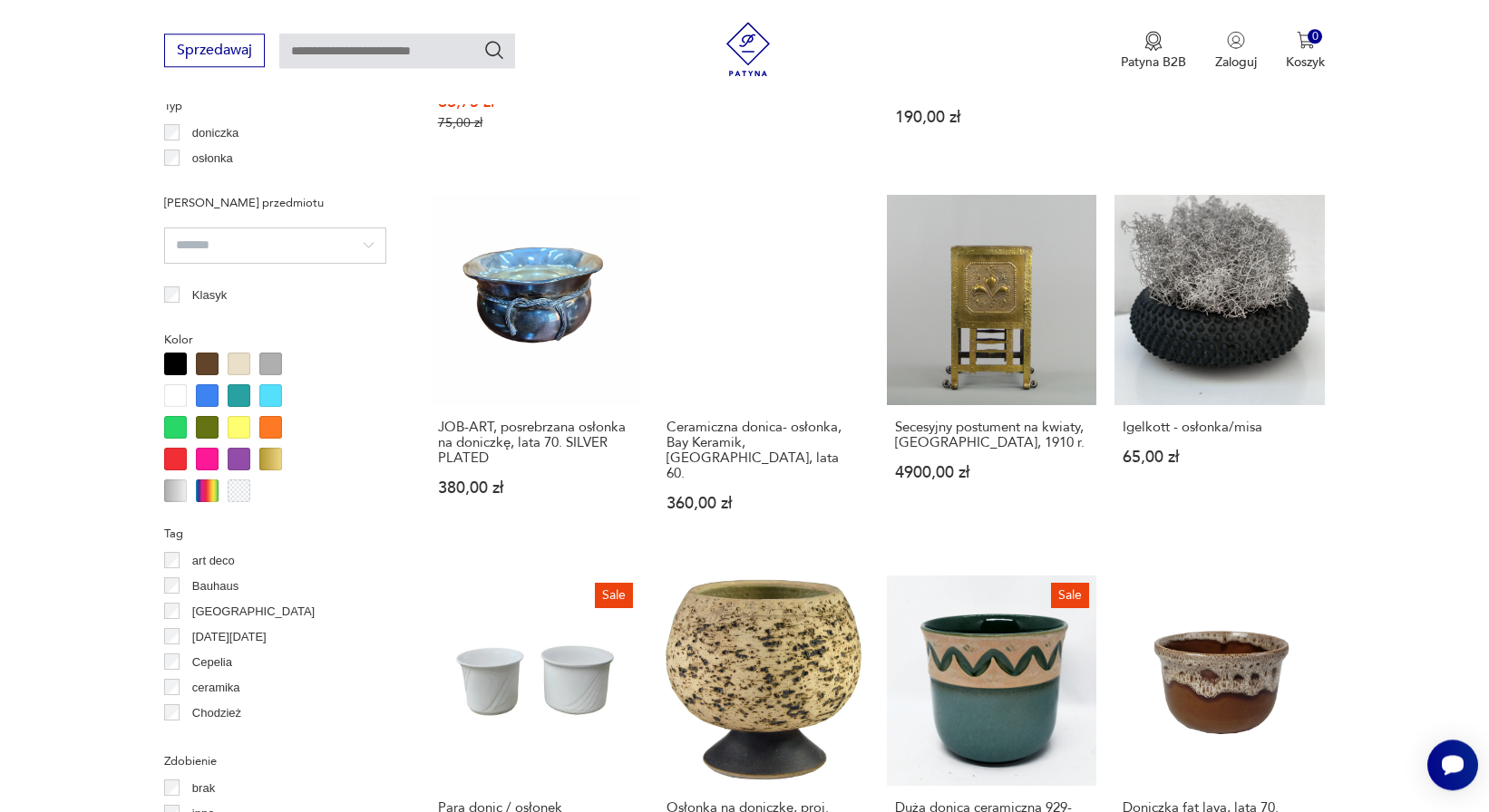
scroll to position [1751, 0]
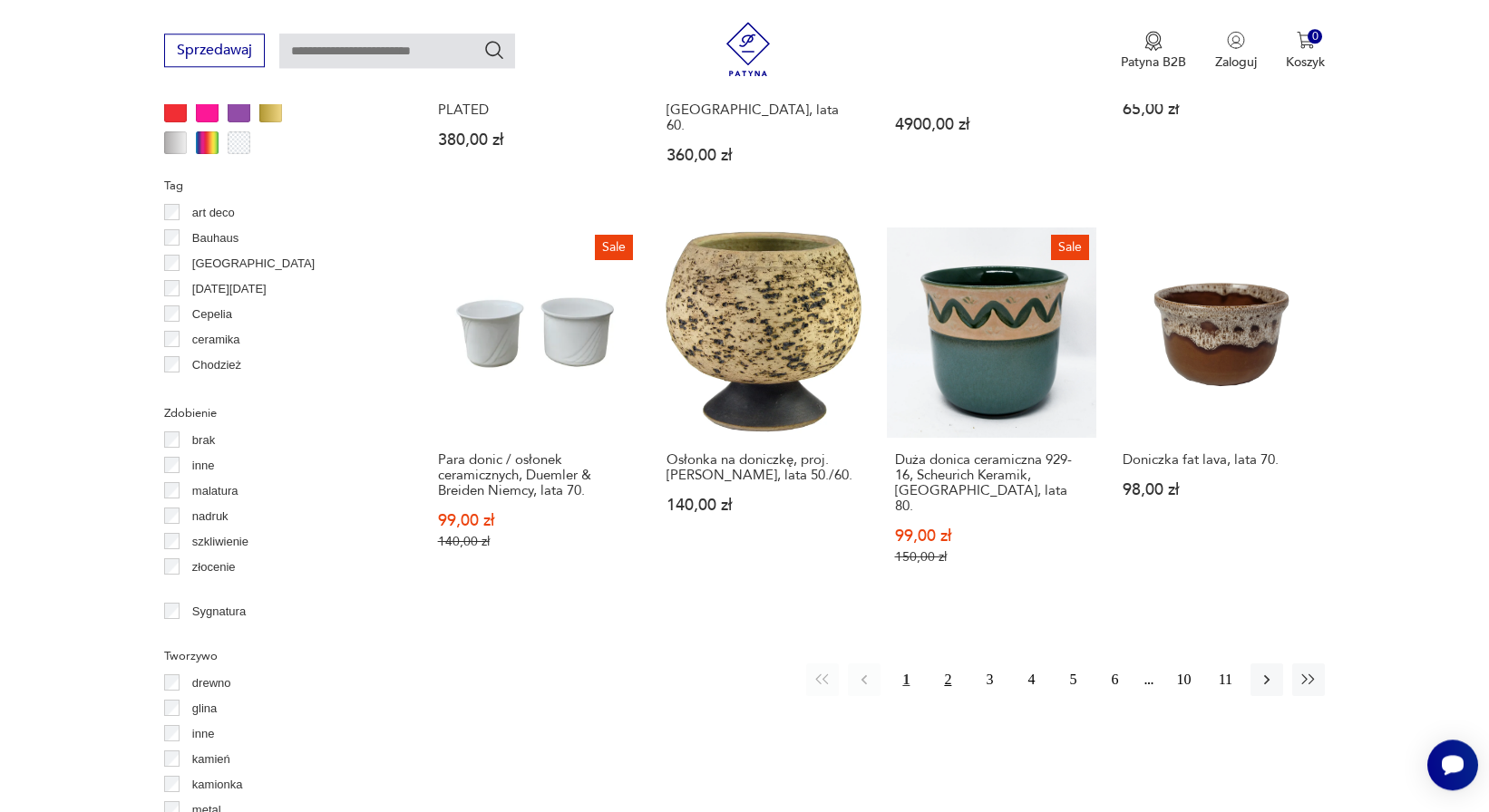
click at [964, 663] on button "2" at bounding box center [946, 679] width 32 height 32
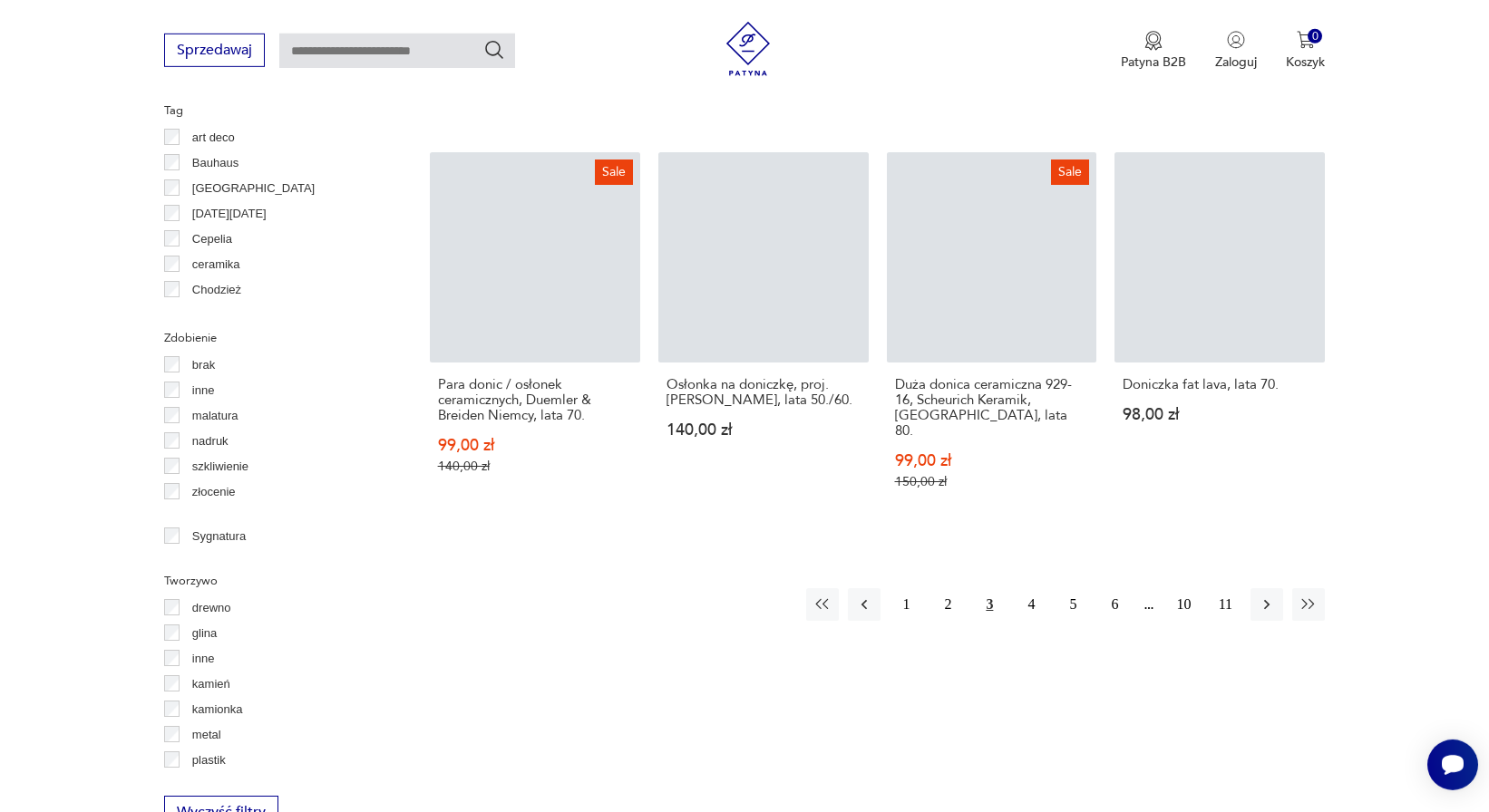
scroll to position [679, 0]
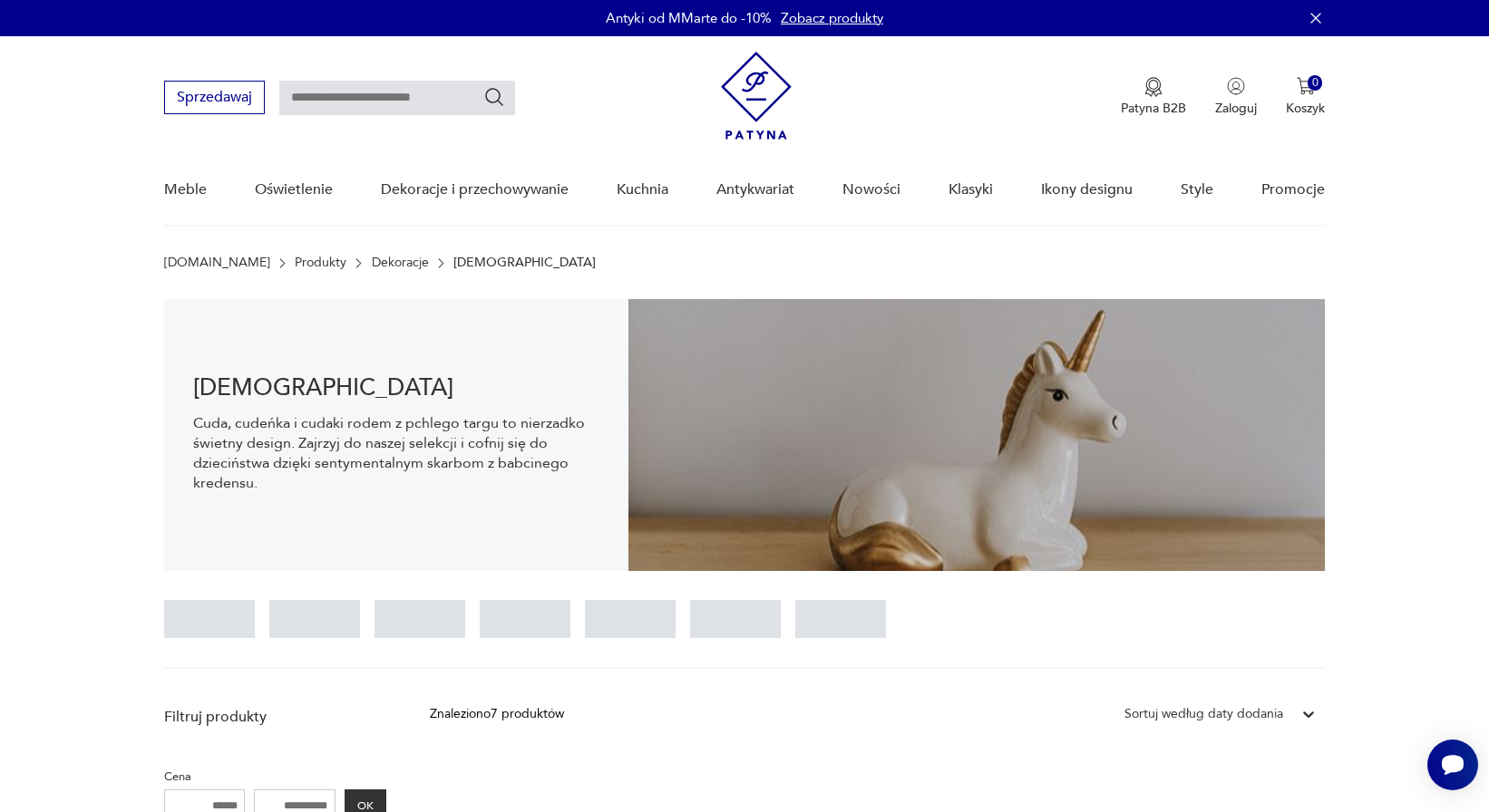
scroll to position [445, 0]
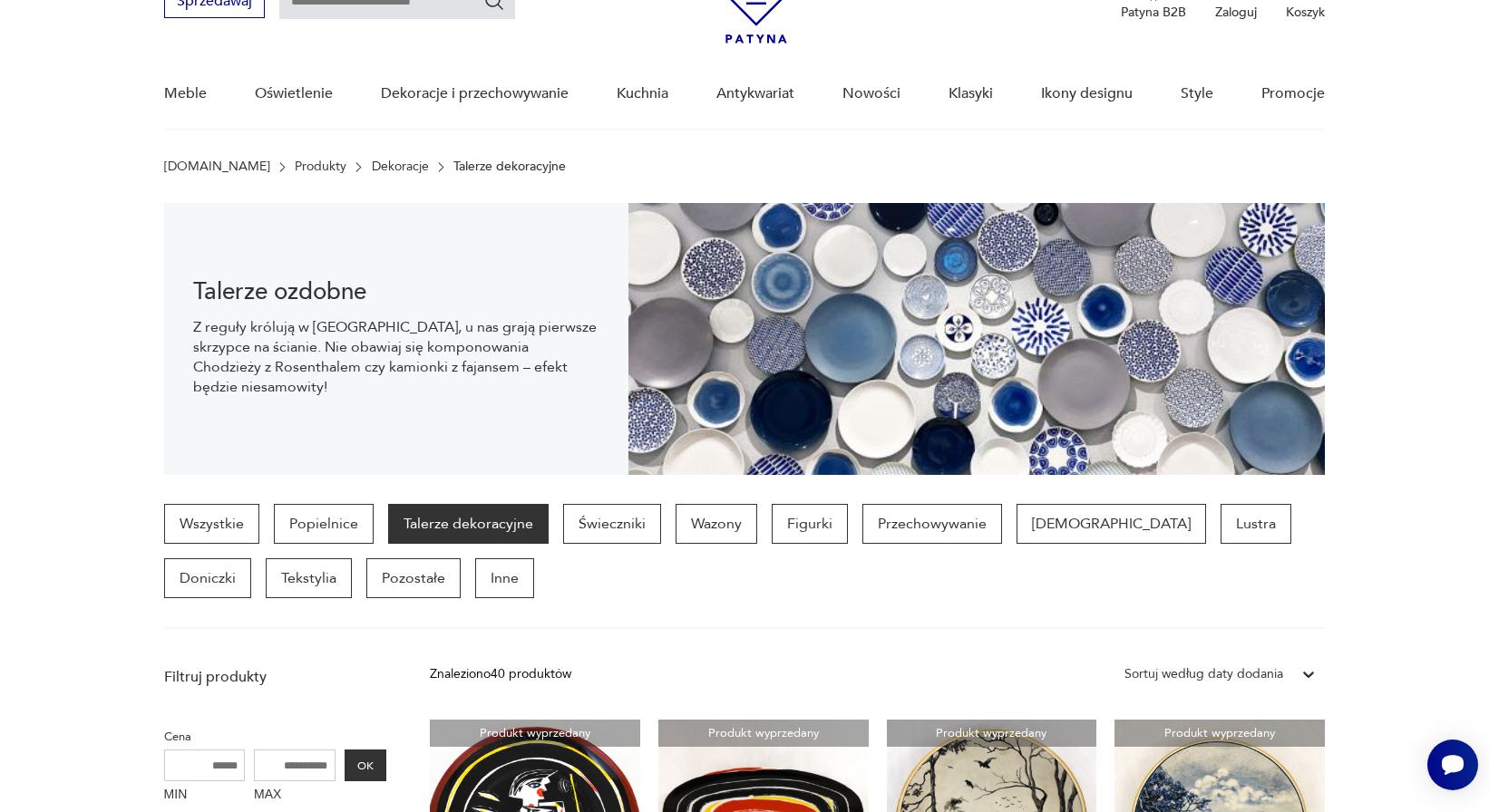
scroll to position [1750, 0]
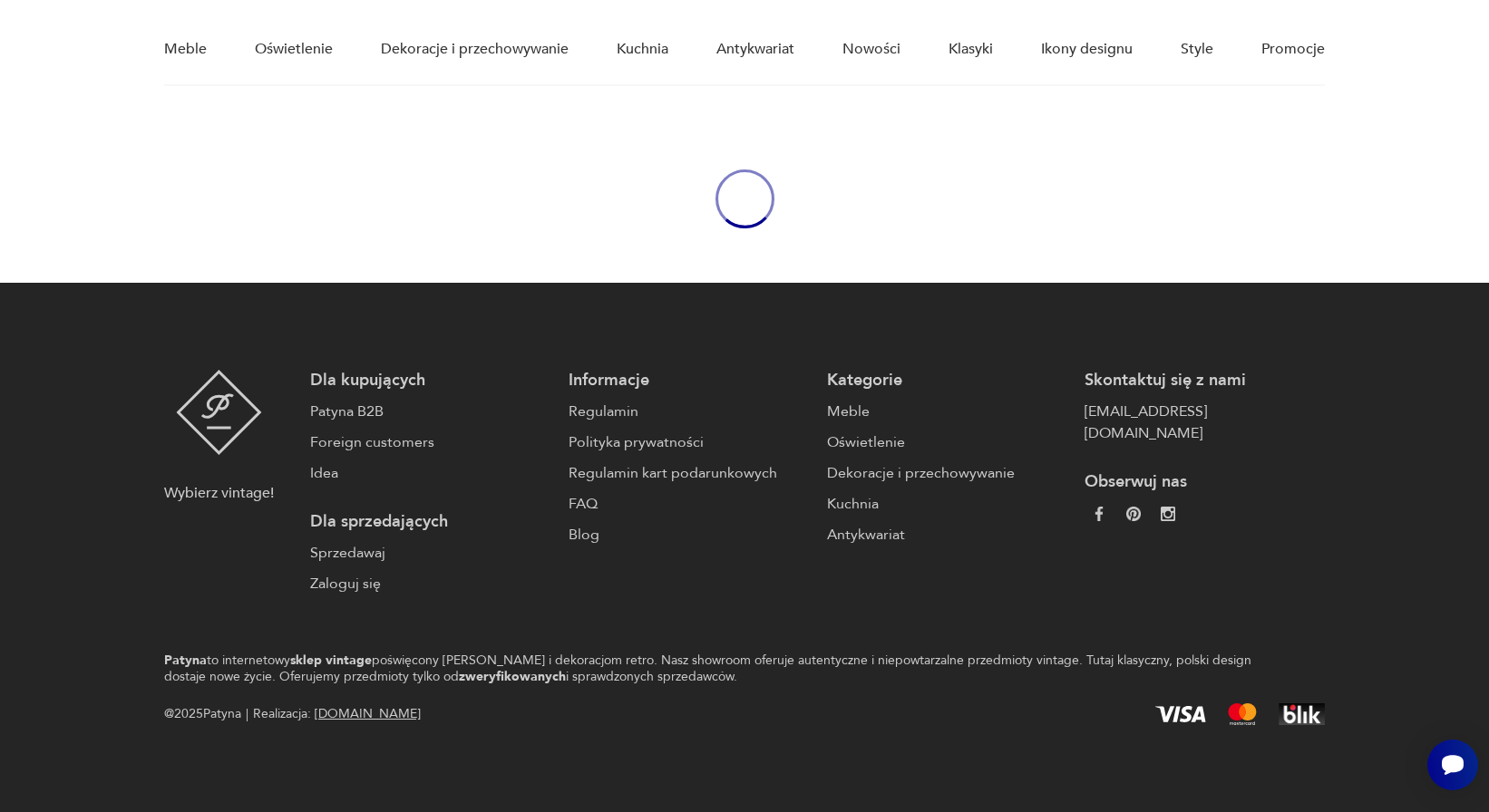
scroll to position [96, 0]
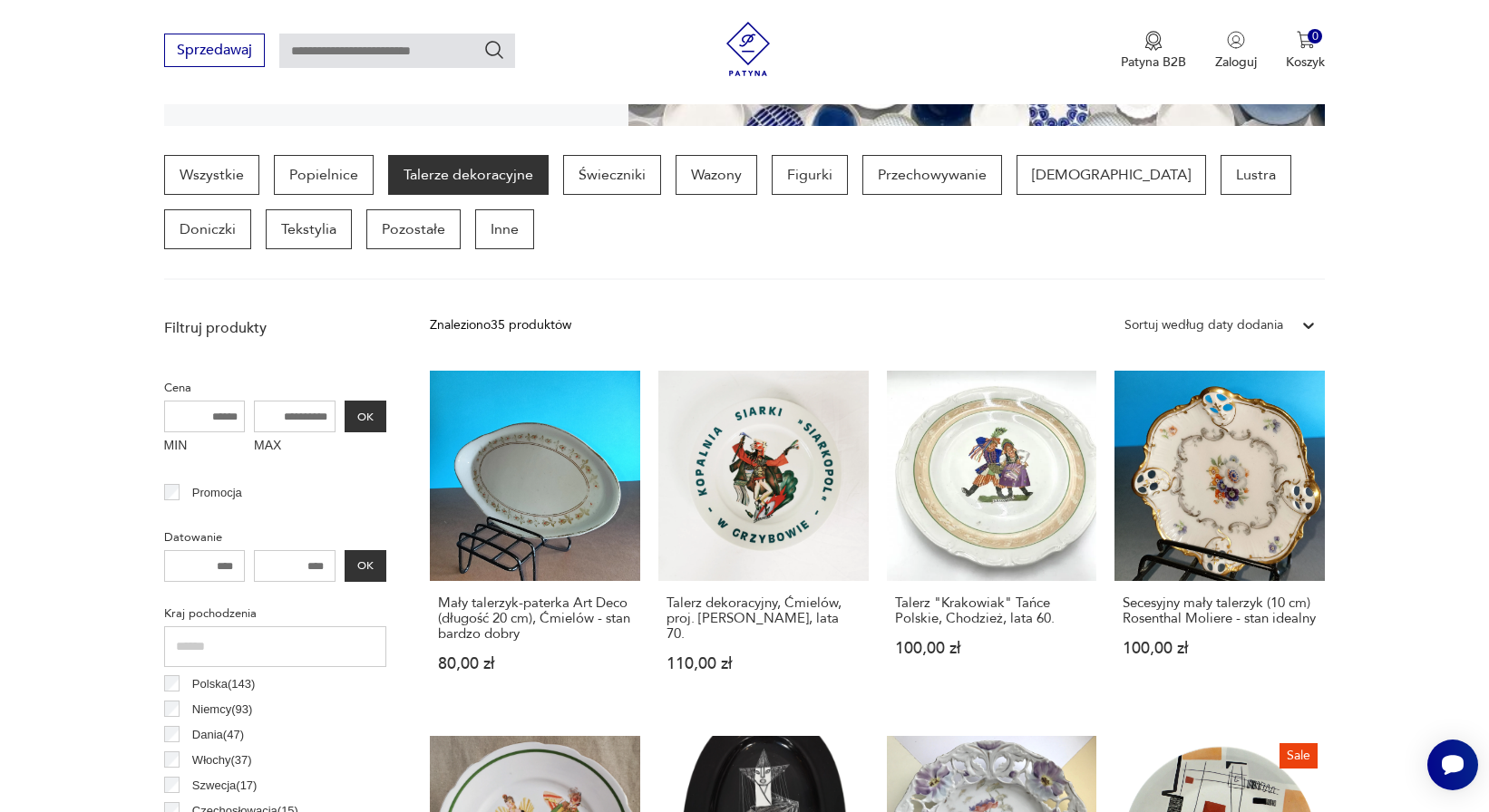
scroll to position [1489, 0]
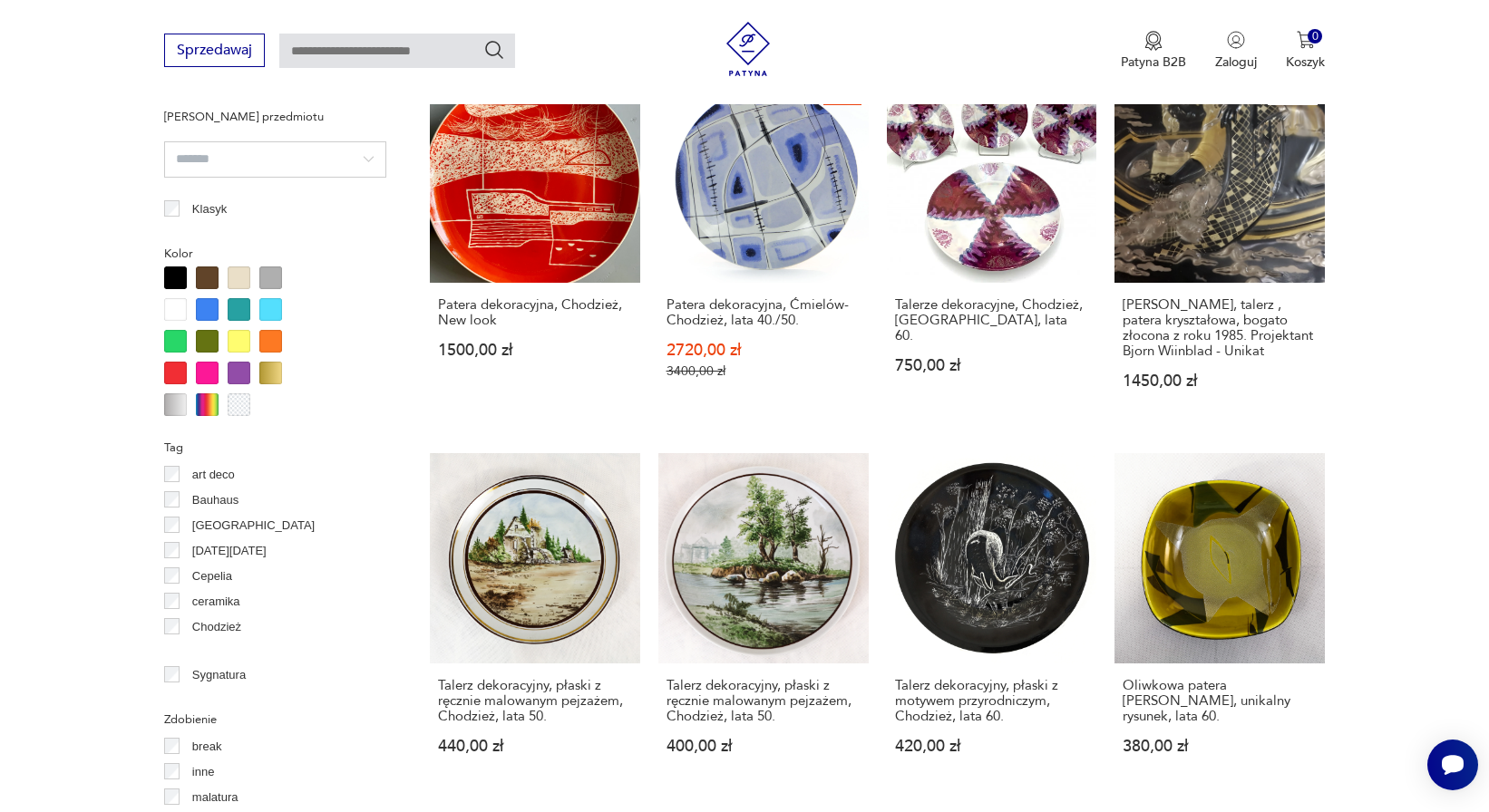
scroll to position [1576, 0]
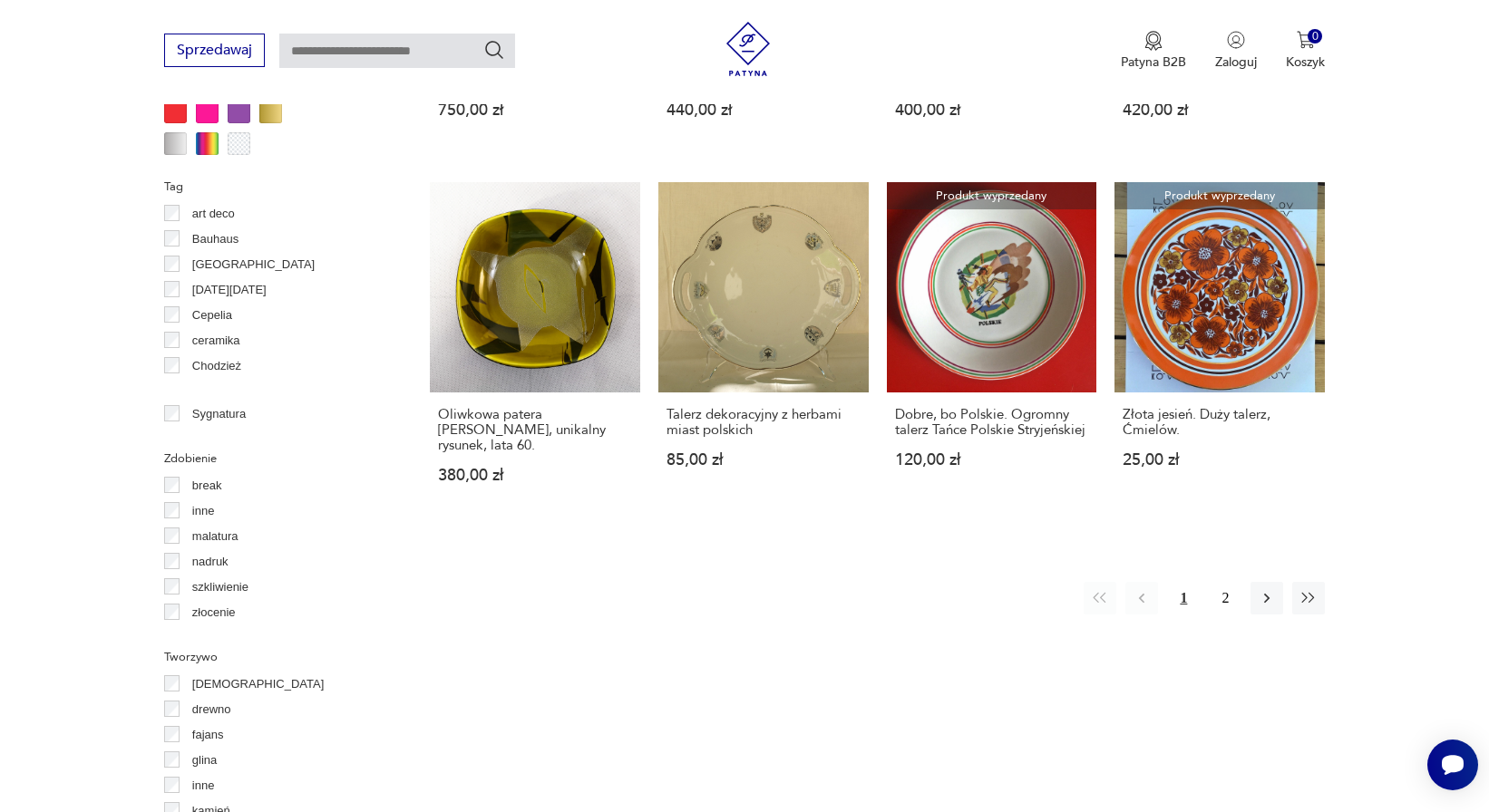
scroll to position [1662, 0]
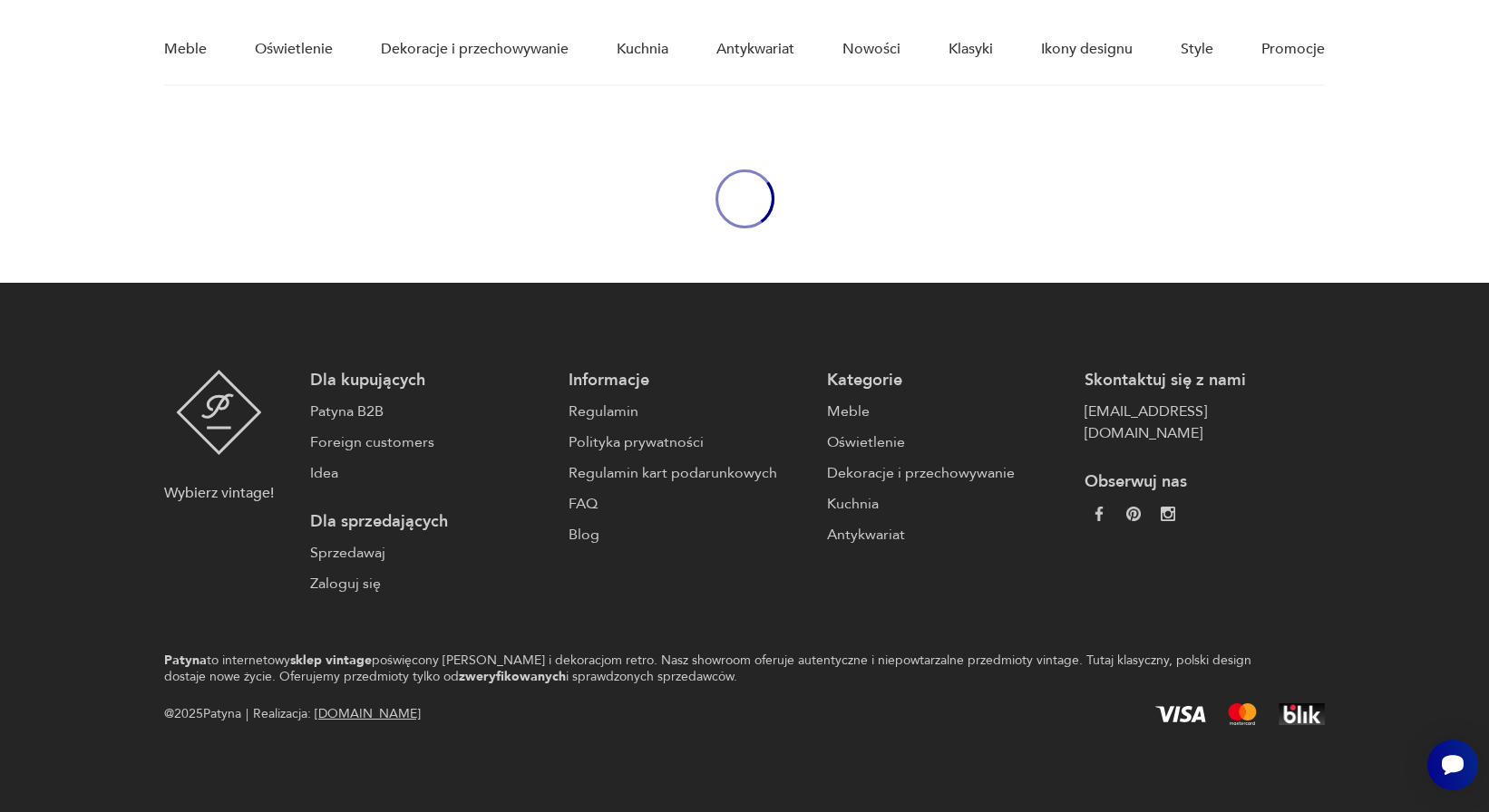
scroll to position [96, 0]
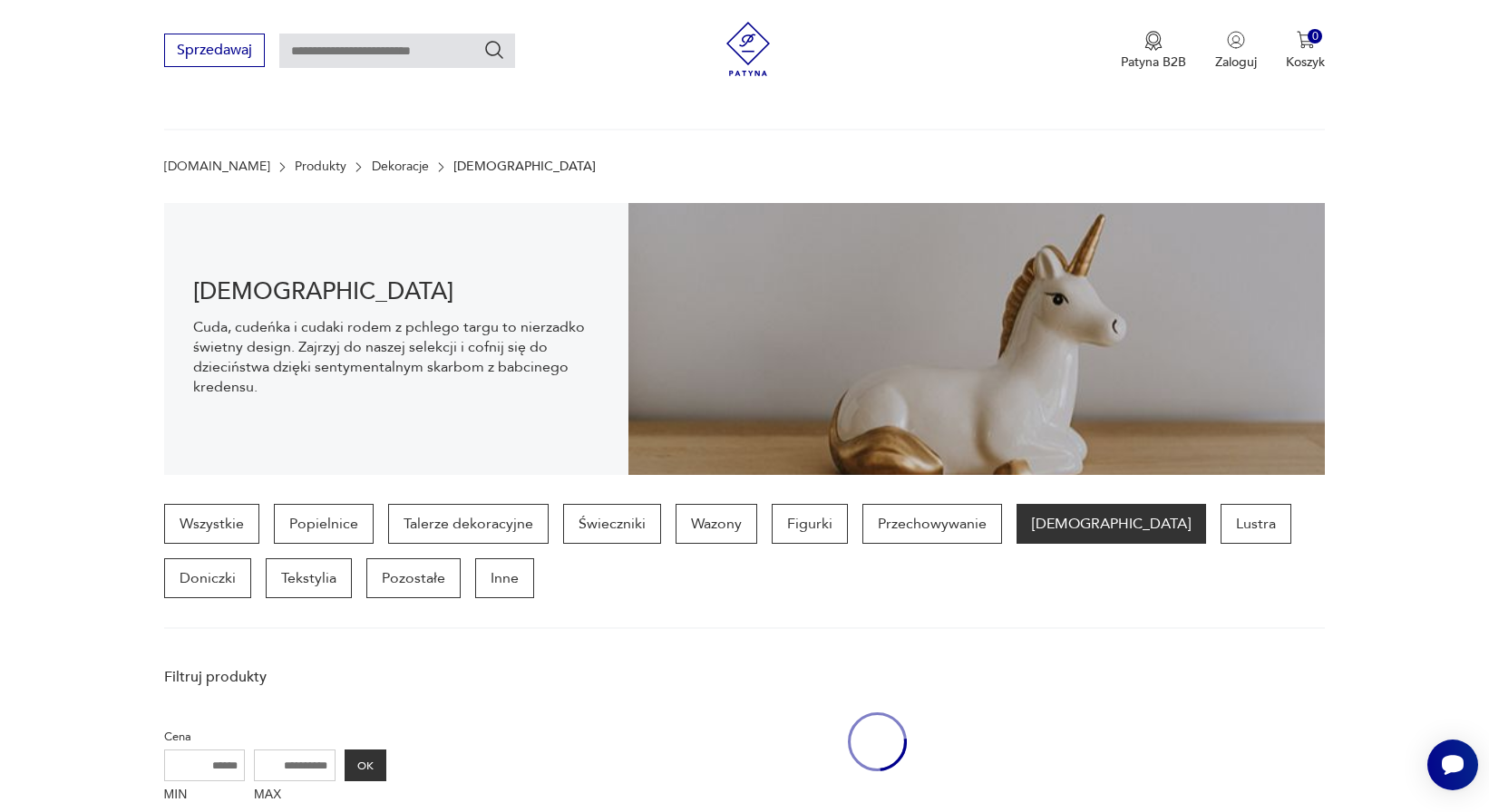
scroll to position [445, 0]
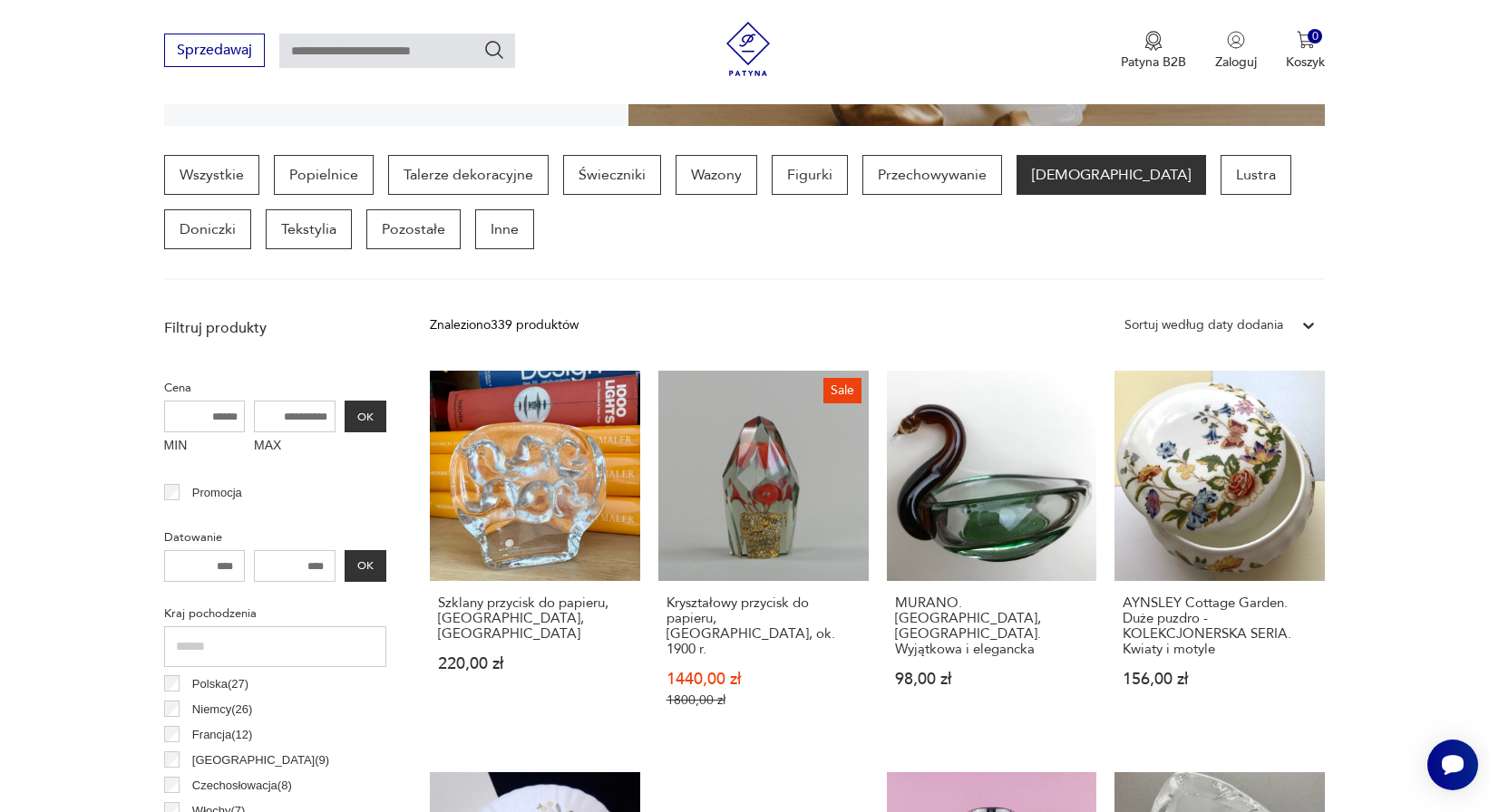
scroll to position [2011, 0]
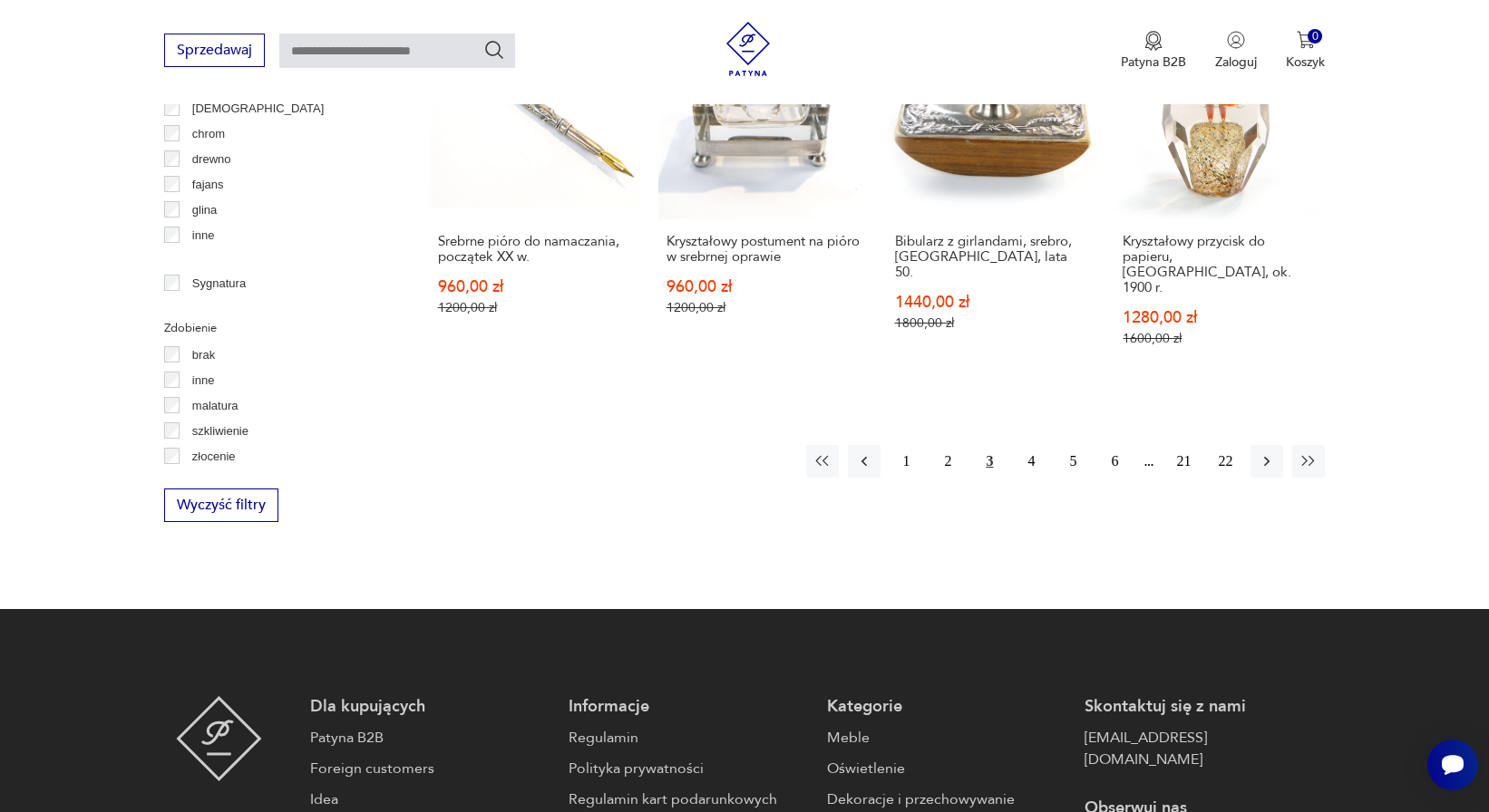
scroll to position [1662, 0]
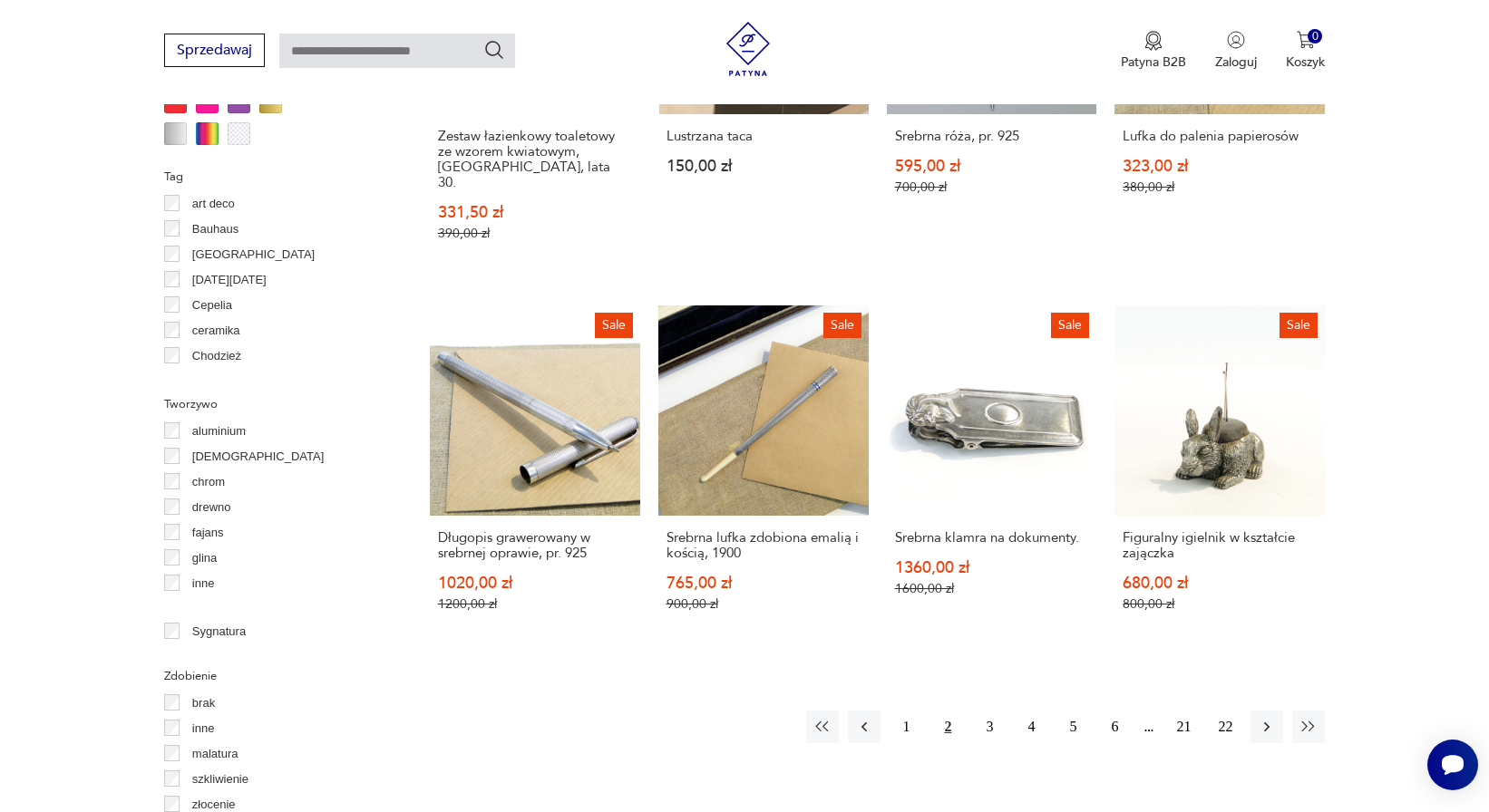
scroll to position [1576, 0]
